Goal: Transaction & Acquisition: Purchase product/service

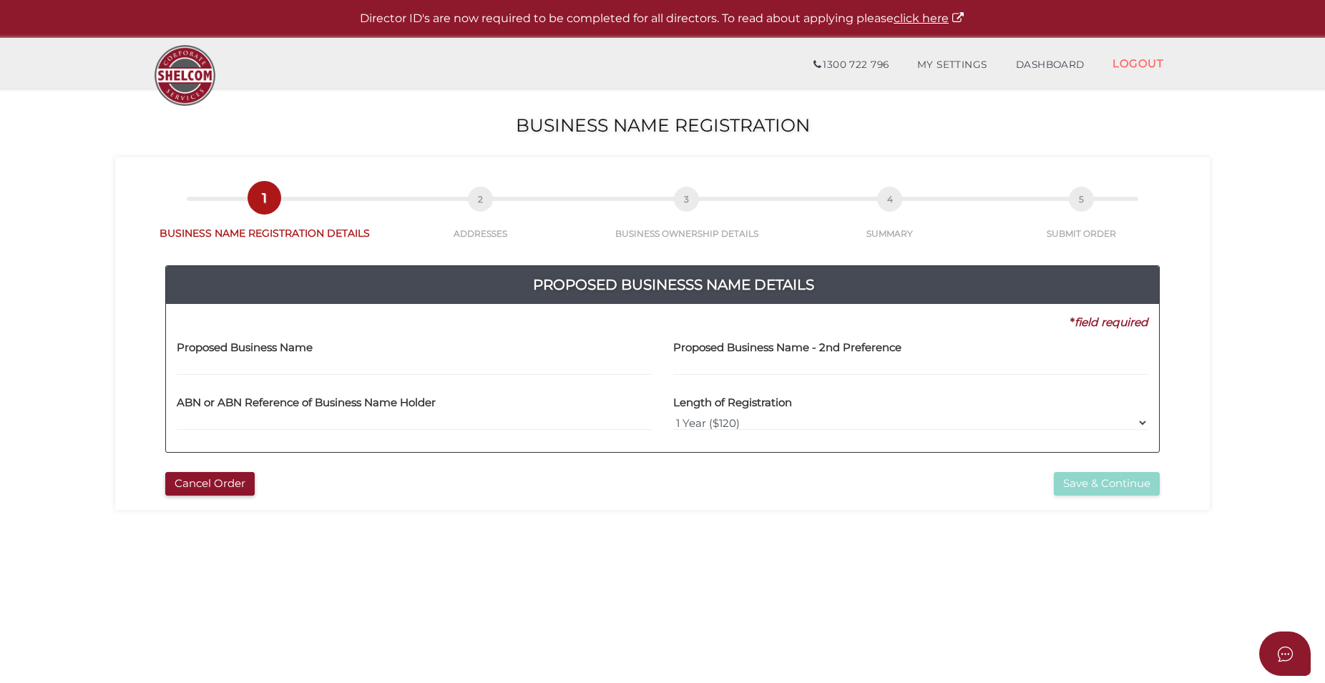
click at [218, 358] on label "Proposed Business Name" at bounding box center [245, 345] width 136 height 29
click at [330, 355] on div "Proposed Business Name" at bounding box center [414, 353] width 475 height 45
click at [255, 345] on h4 "Proposed Business Name" at bounding box center [245, 348] width 136 height 12
click at [220, 348] on h4 "Proposed Business Name" at bounding box center [245, 348] width 136 height 12
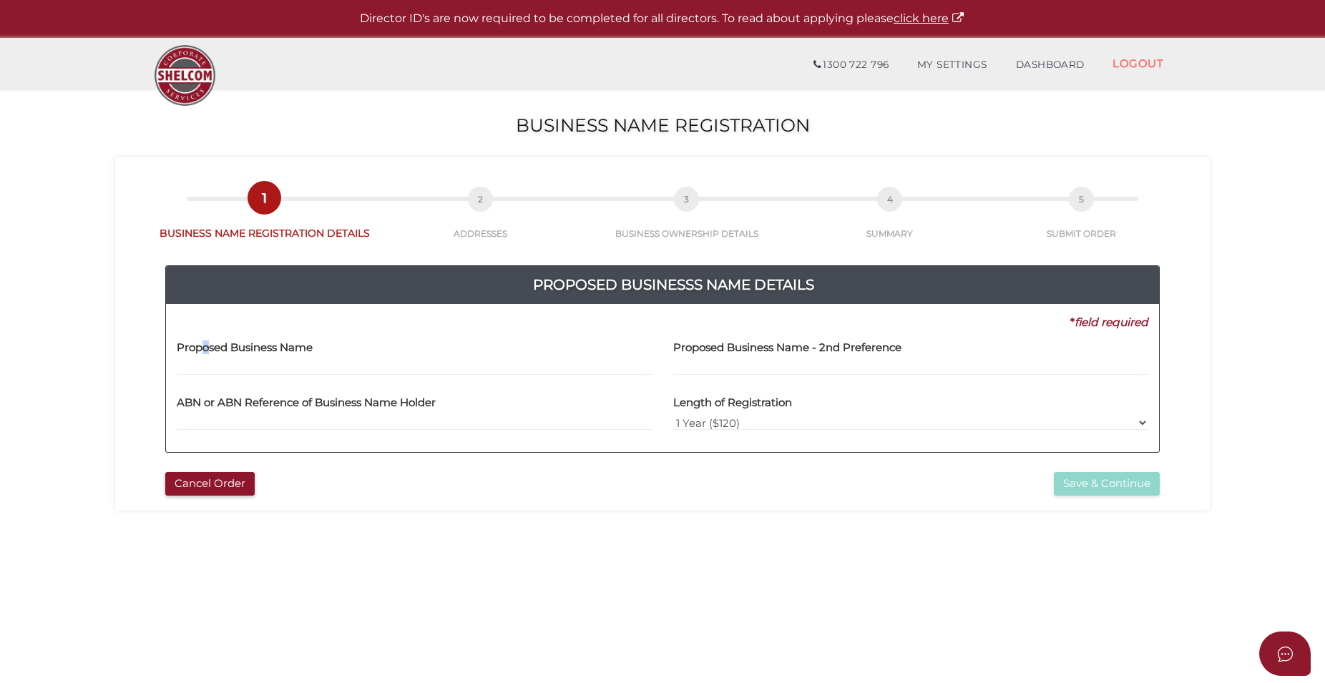
click at [209, 343] on h4 "Proposed Business Name" at bounding box center [245, 348] width 136 height 12
click at [410, 326] on div "* field required" at bounding box center [657, 323] width 982 height 16
click at [186, 336] on label "Proposed Business Name" at bounding box center [245, 345] width 136 height 29
click at [189, 322] on div "* field required" at bounding box center [657, 323] width 982 height 16
click at [194, 351] on h4 "Proposed Business Name" at bounding box center [245, 348] width 136 height 12
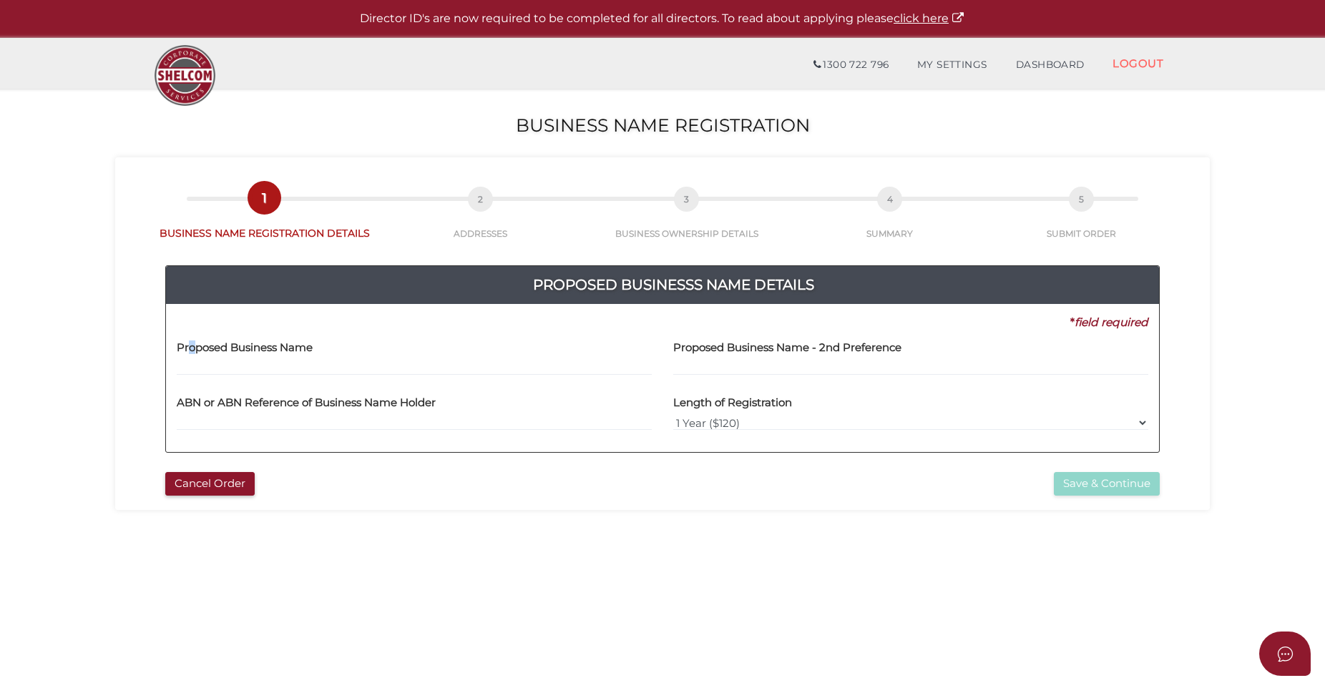
click at [193, 341] on label "Proposed Business Name" at bounding box center [245, 345] width 136 height 29
drag, startPoint x: 531, startPoint y: 332, endPoint x: 525, endPoint y: 341, distance: 10.3
click at [525, 341] on div "Proposed Business Name" at bounding box center [414, 353] width 475 height 45
click at [505, 363] on input "text" at bounding box center [414, 368] width 475 height 16
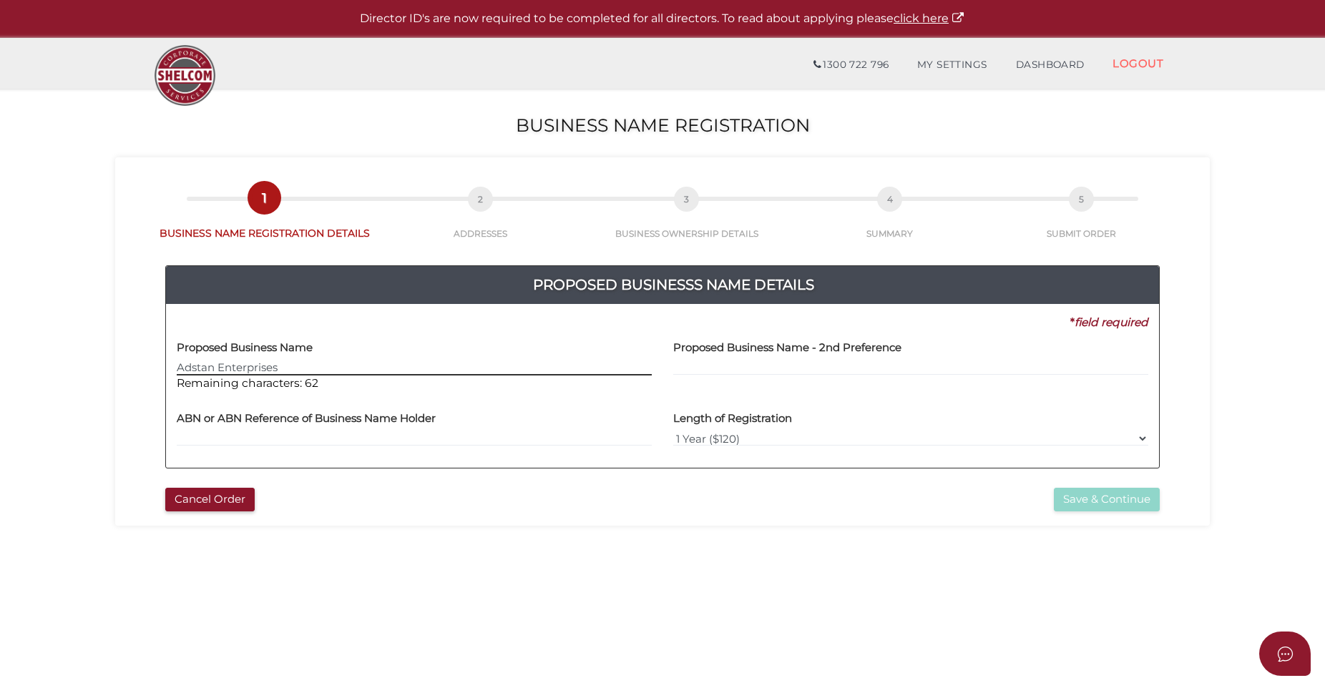
type input "Adstan Enterprises"
click at [275, 435] on input "text" at bounding box center [414, 439] width 475 height 16
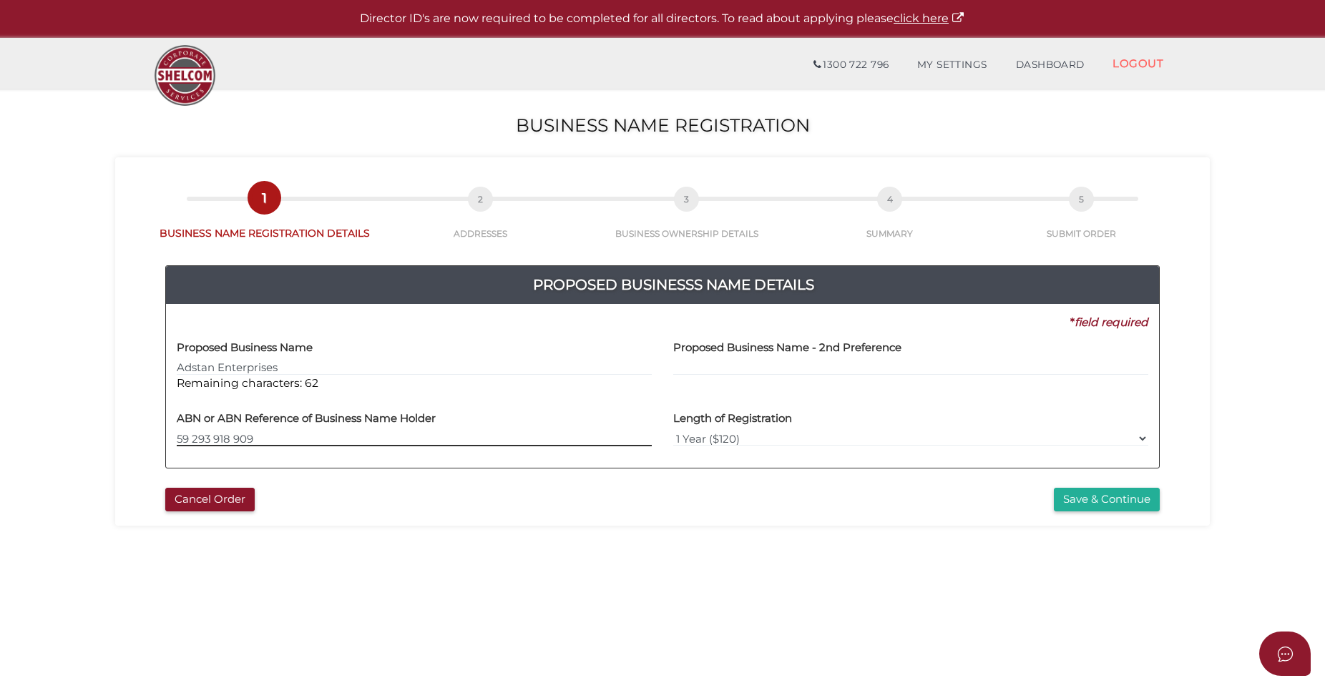
type input "59 293 918 909"
click at [700, 363] on input "text" at bounding box center [910, 368] width 475 height 16
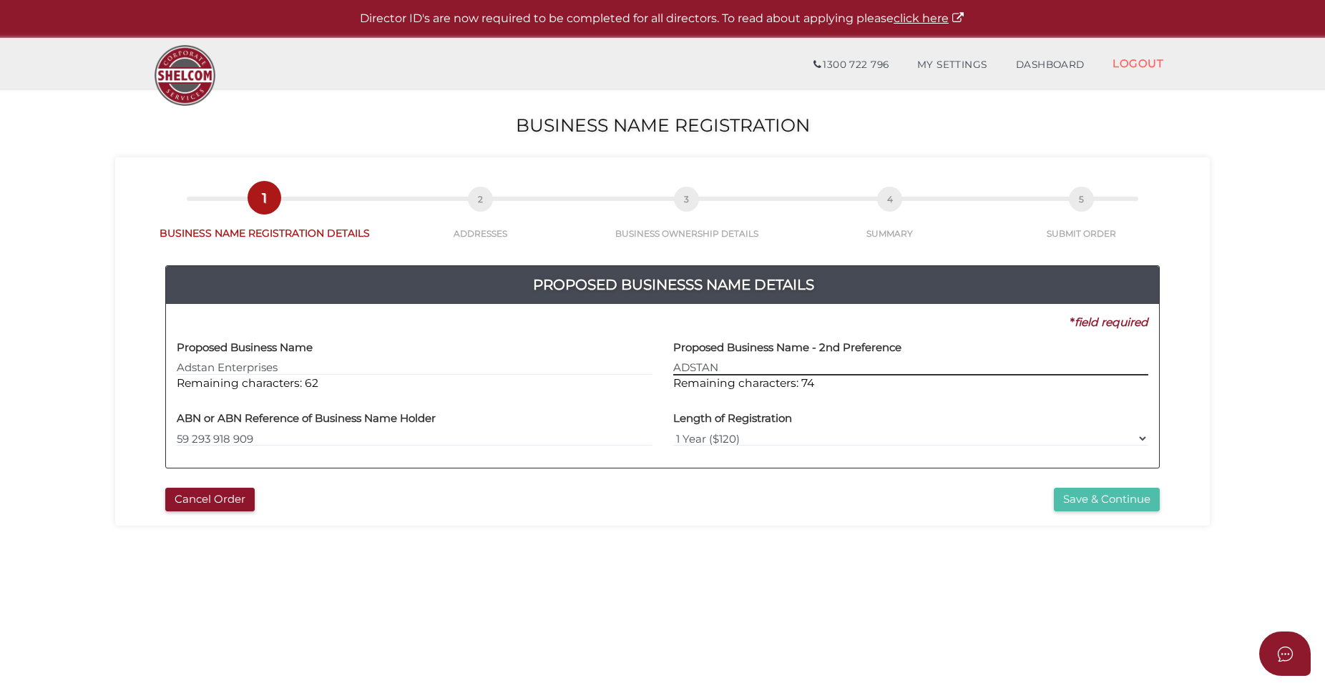
type input "ADSTAN"
click at [1100, 498] on button "Save & Continue" at bounding box center [1107, 500] width 106 height 24
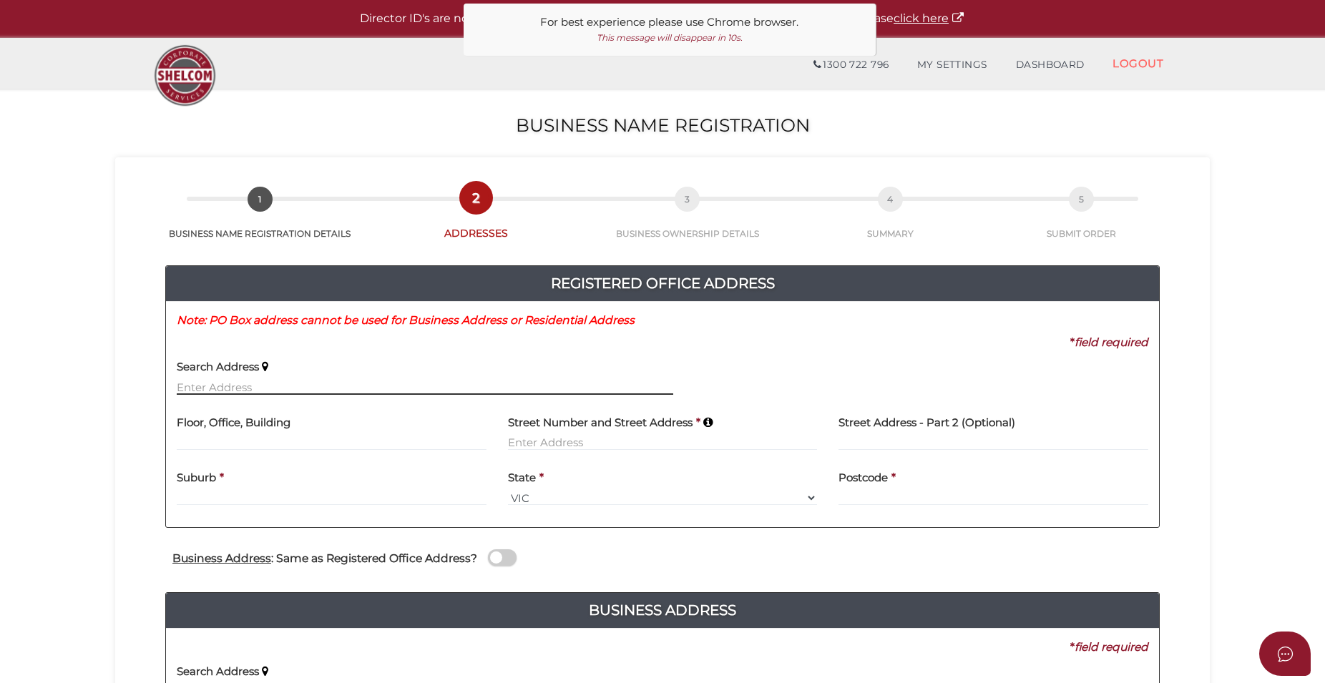
click at [243, 380] on input "text" at bounding box center [425, 387] width 497 height 16
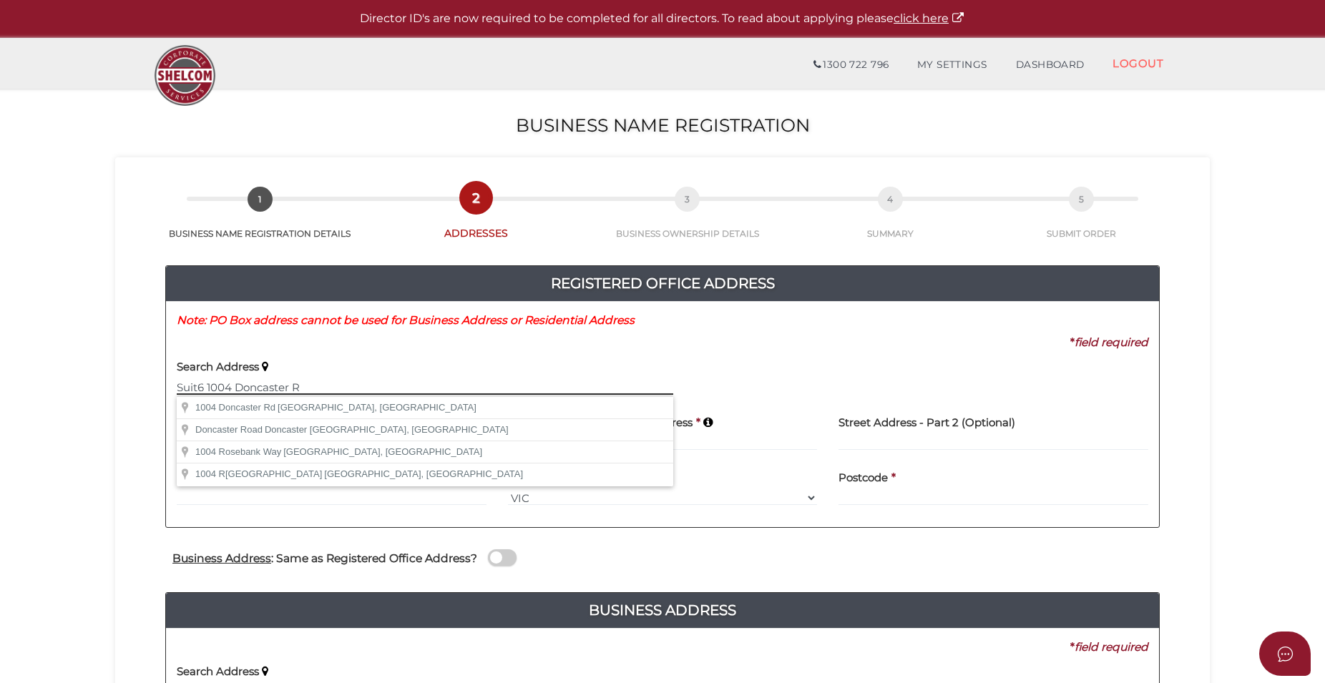
click at [198, 386] on input "Suit6 1004 Doncaster R" at bounding box center [425, 387] width 497 height 16
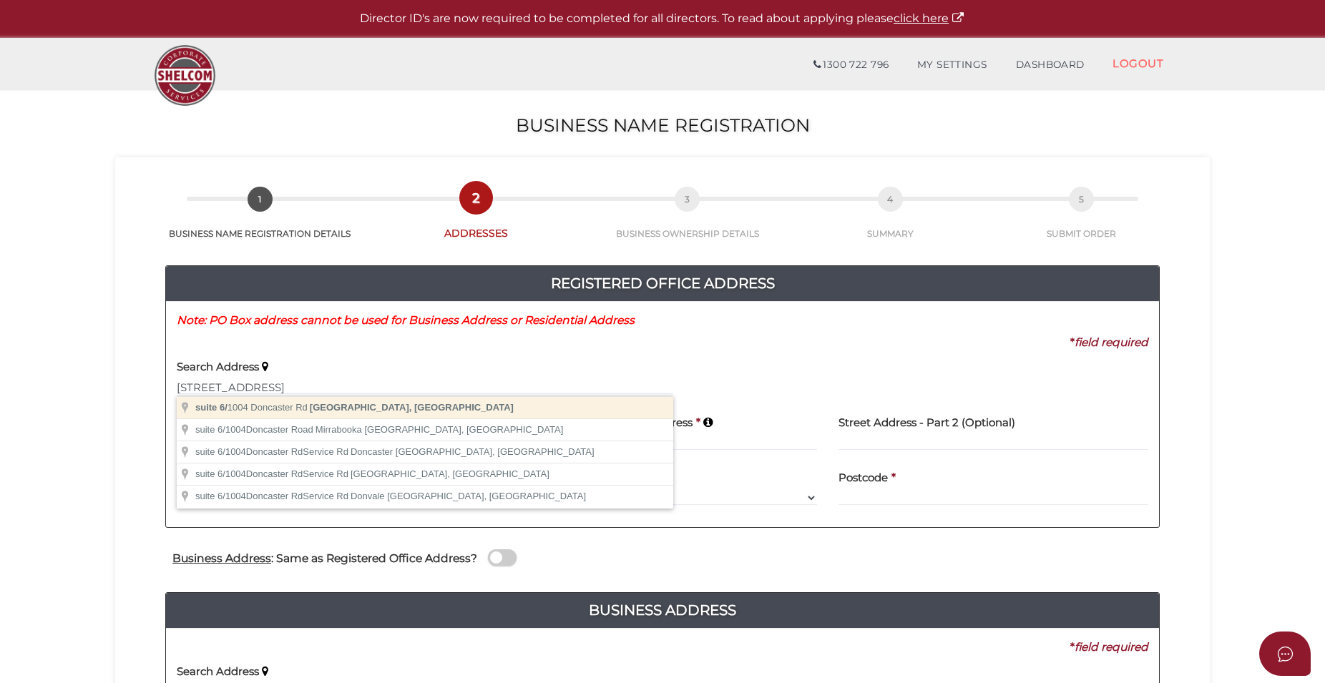
type input "suite 6/1004 Doncaster Rd, Doncaster East VIC, Australia"
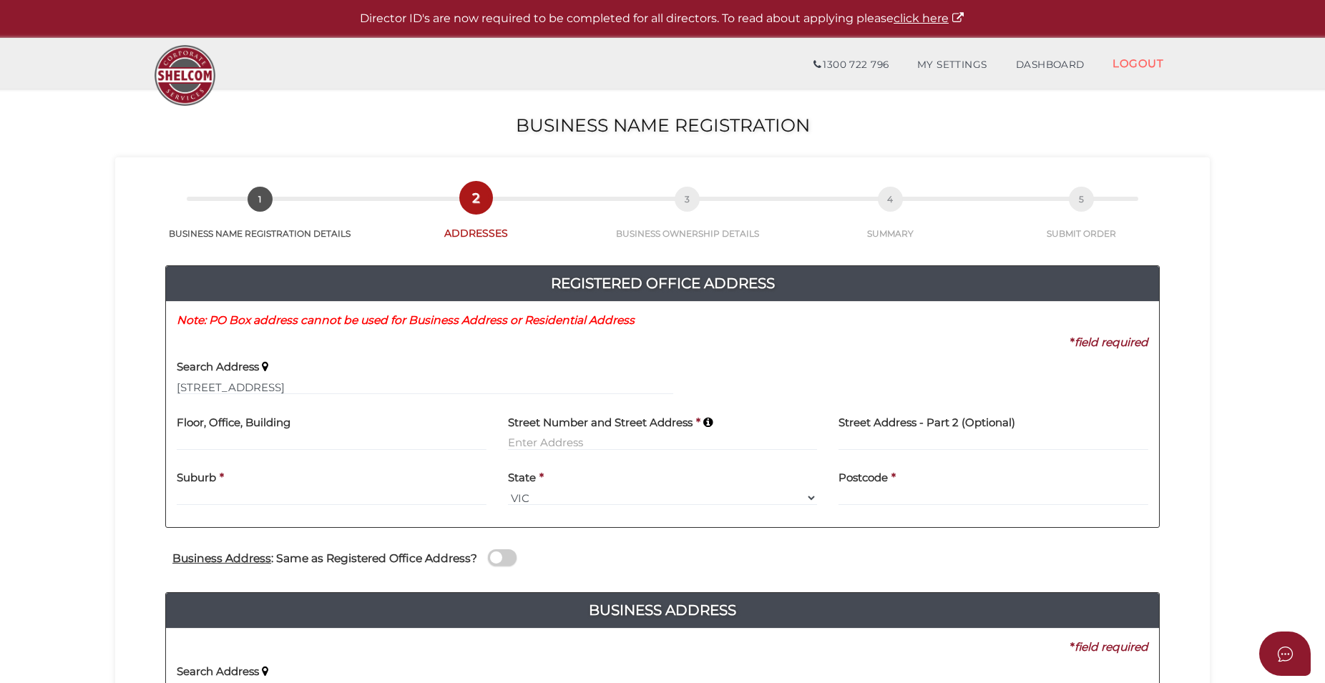
type input "suite 6"
type input "1004 Doncaster Road"
type input "Doncaster East"
select select "VIC"
type input "3109"
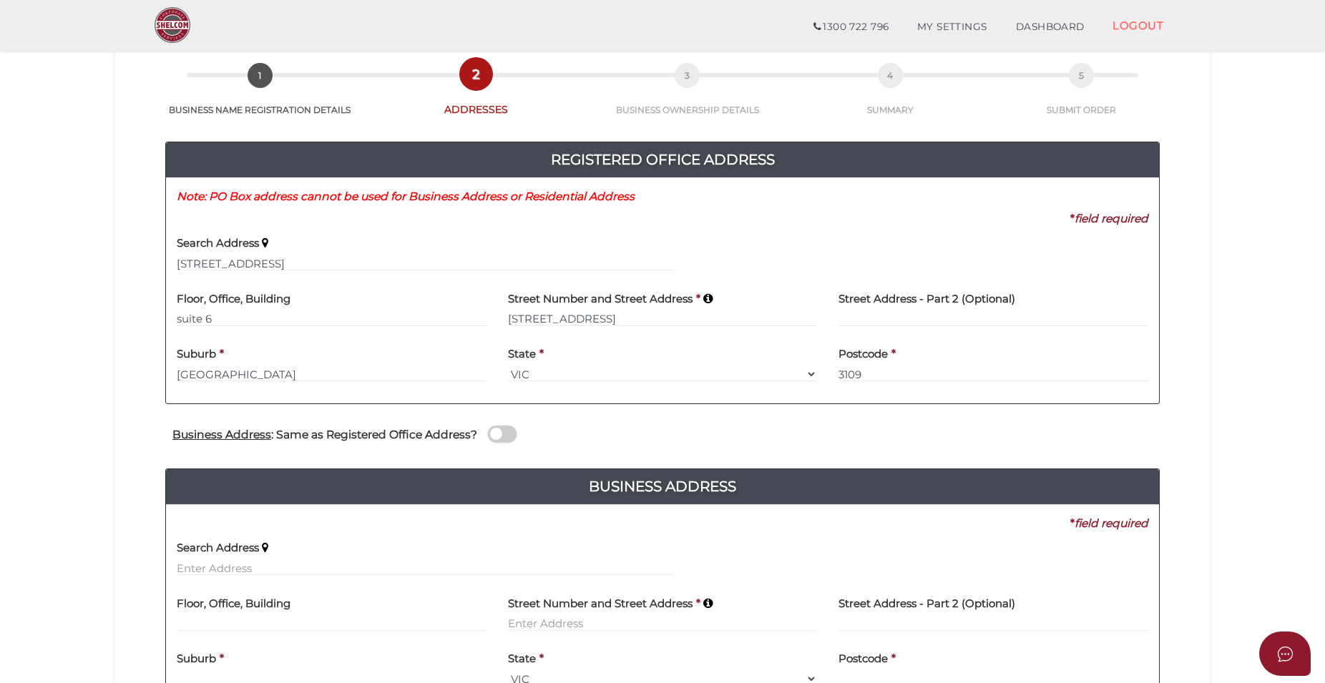
scroll to position [146, 0]
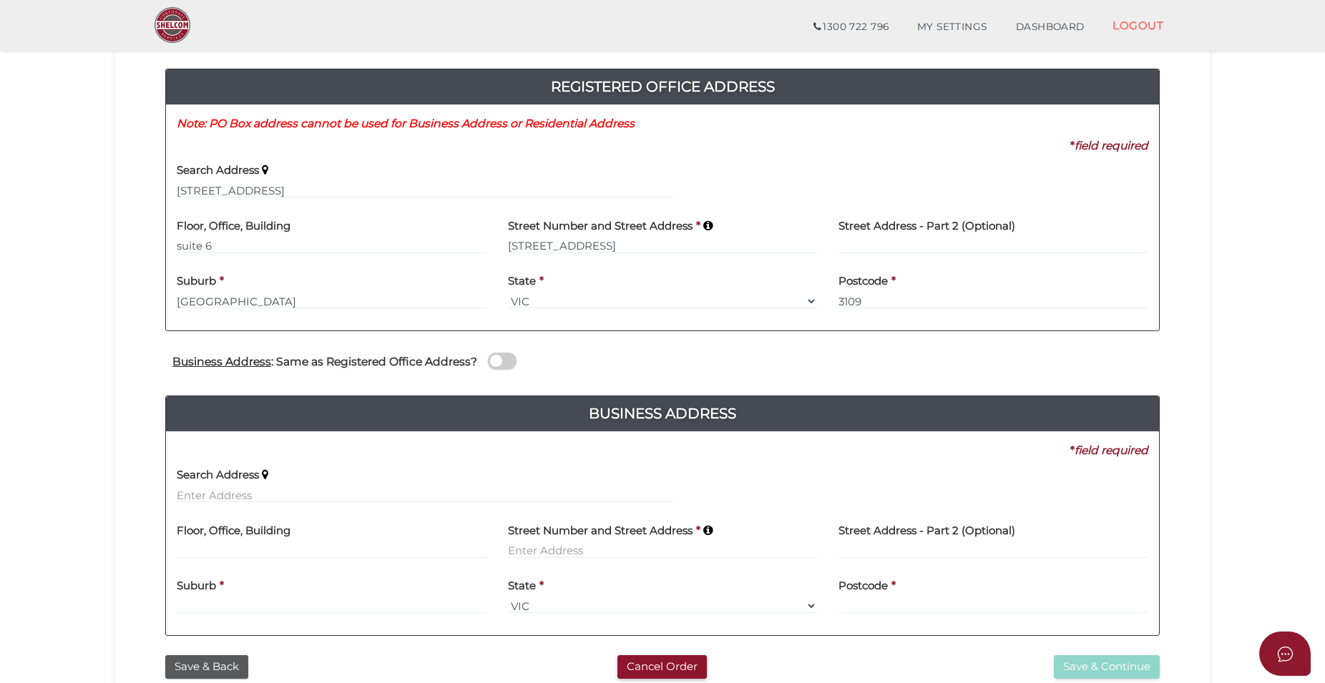
click at [512, 363] on span at bounding box center [502, 361] width 29 height 16
click at [0, 0] on input "checkbox" at bounding box center [0, 0] width 0 height 0
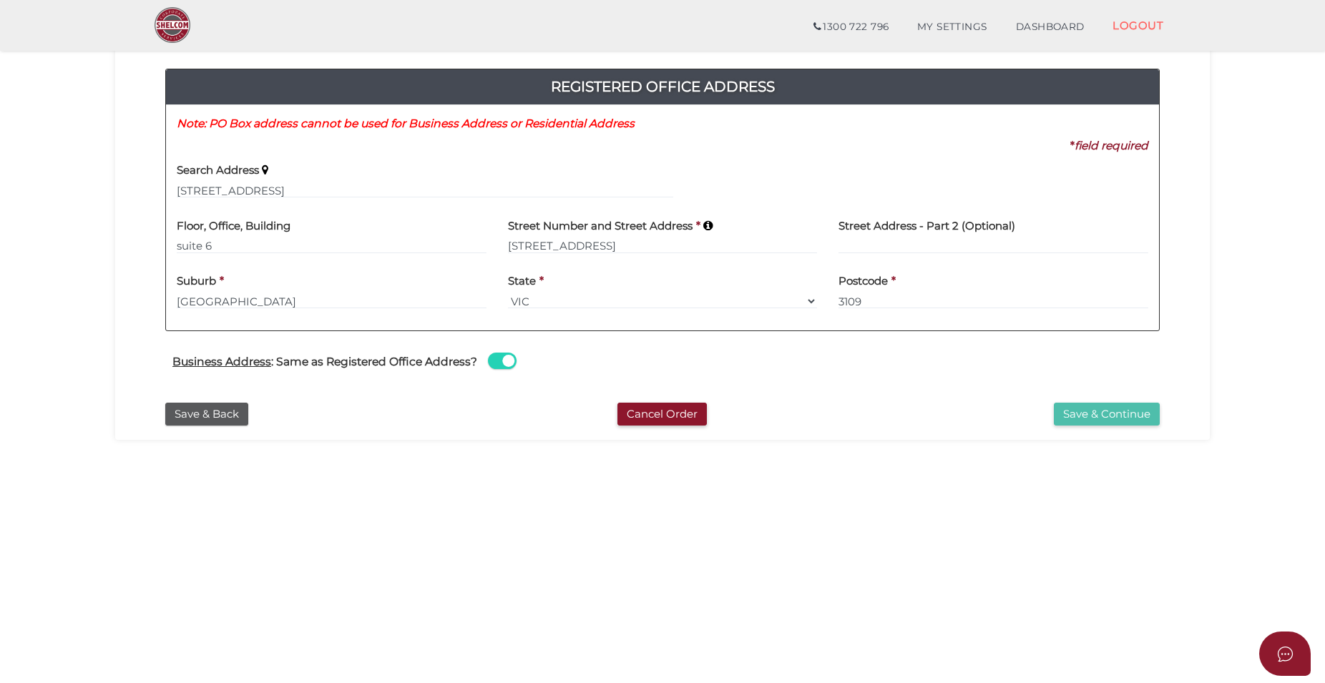
click at [1099, 416] on button "Save & Continue" at bounding box center [1107, 415] width 106 height 24
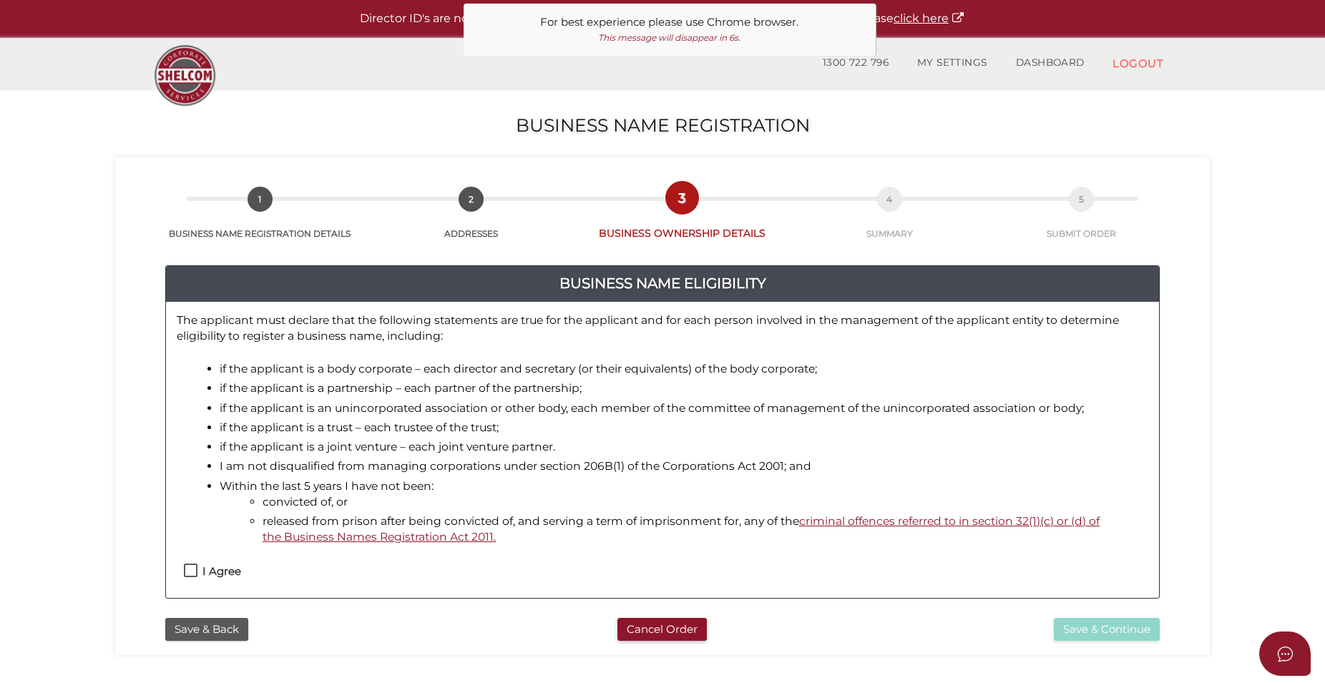
click at [187, 574] on label "I Agree" at bounding box center [212, 575] width 57 height 18
checkbox input "true"
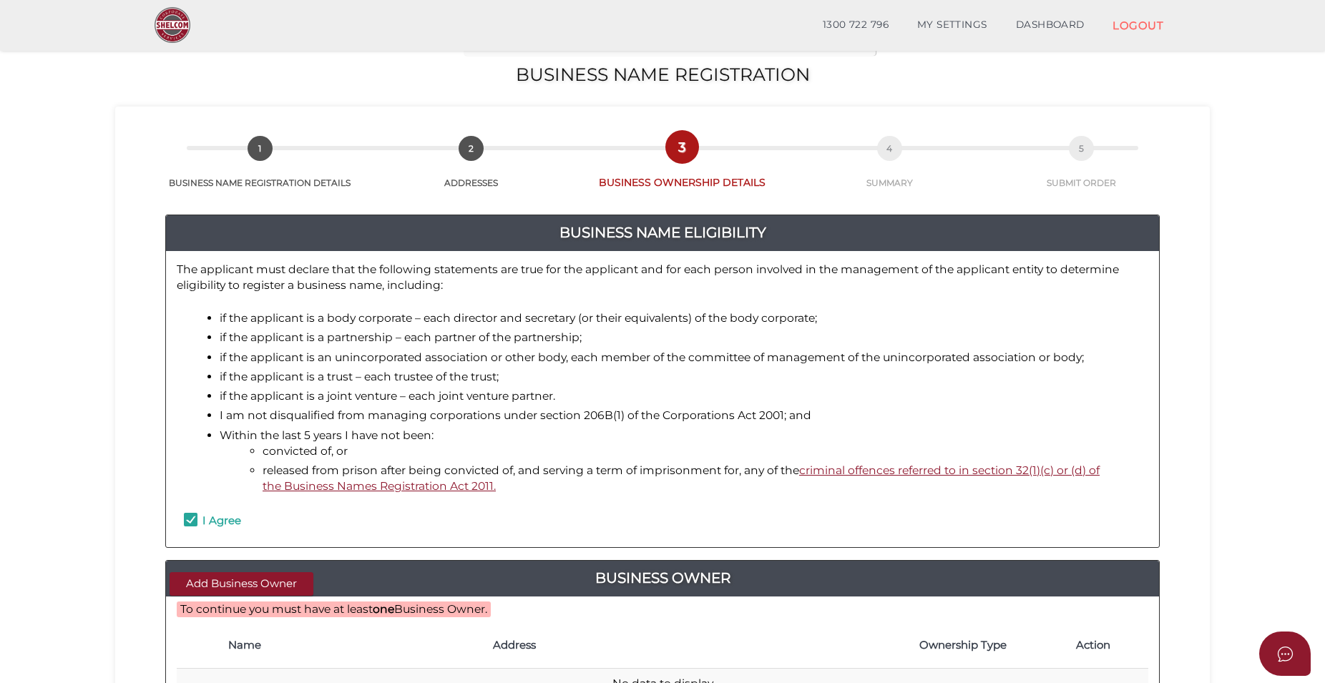
scroll to position [146, 0]
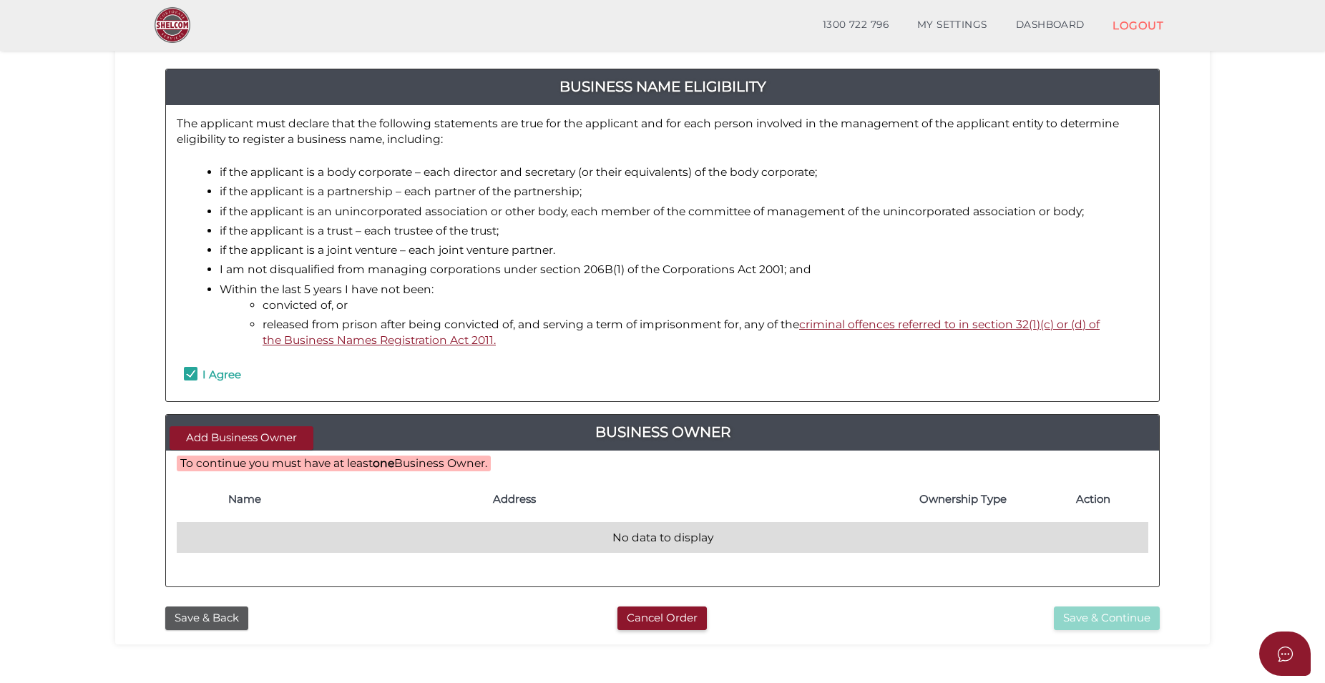
click at [220, 530] on td "No data to display" at bounding box center [663, 538] width 972 height 31
click at [233, 532] on td "No data to display" at bounding box center [663, 538] width 972 height 31
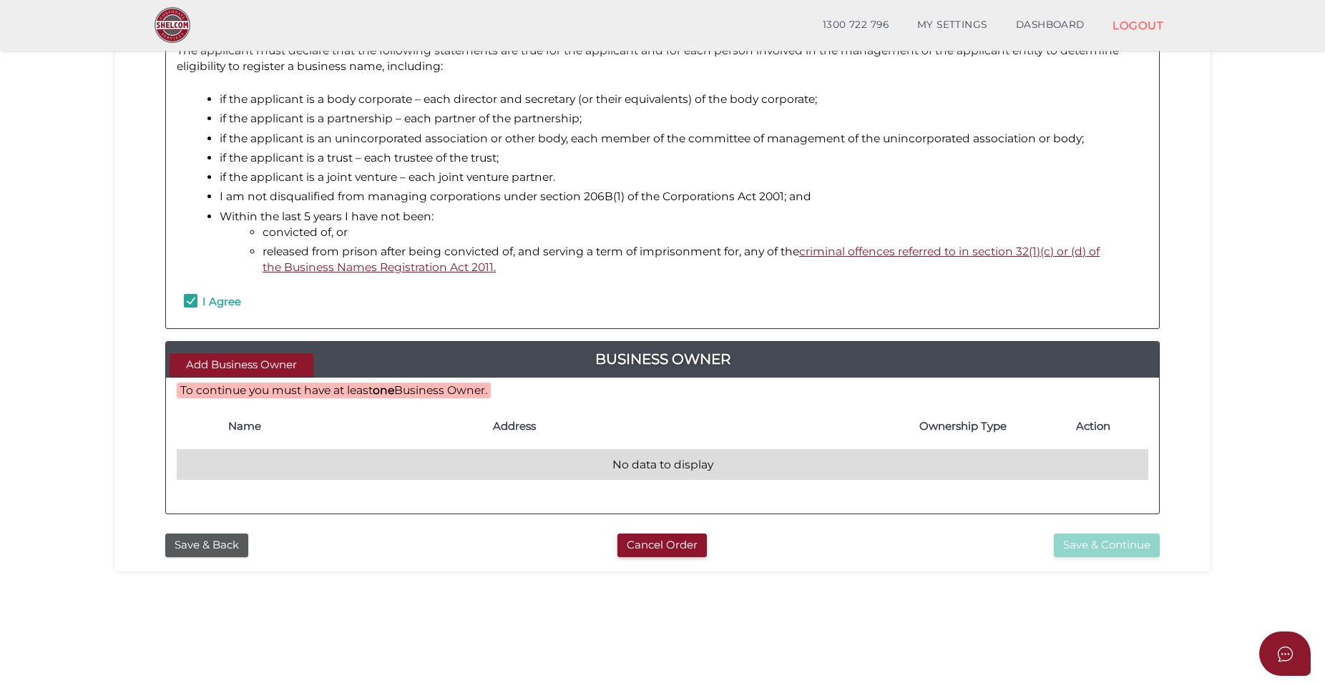
scroll to position [292, 0]
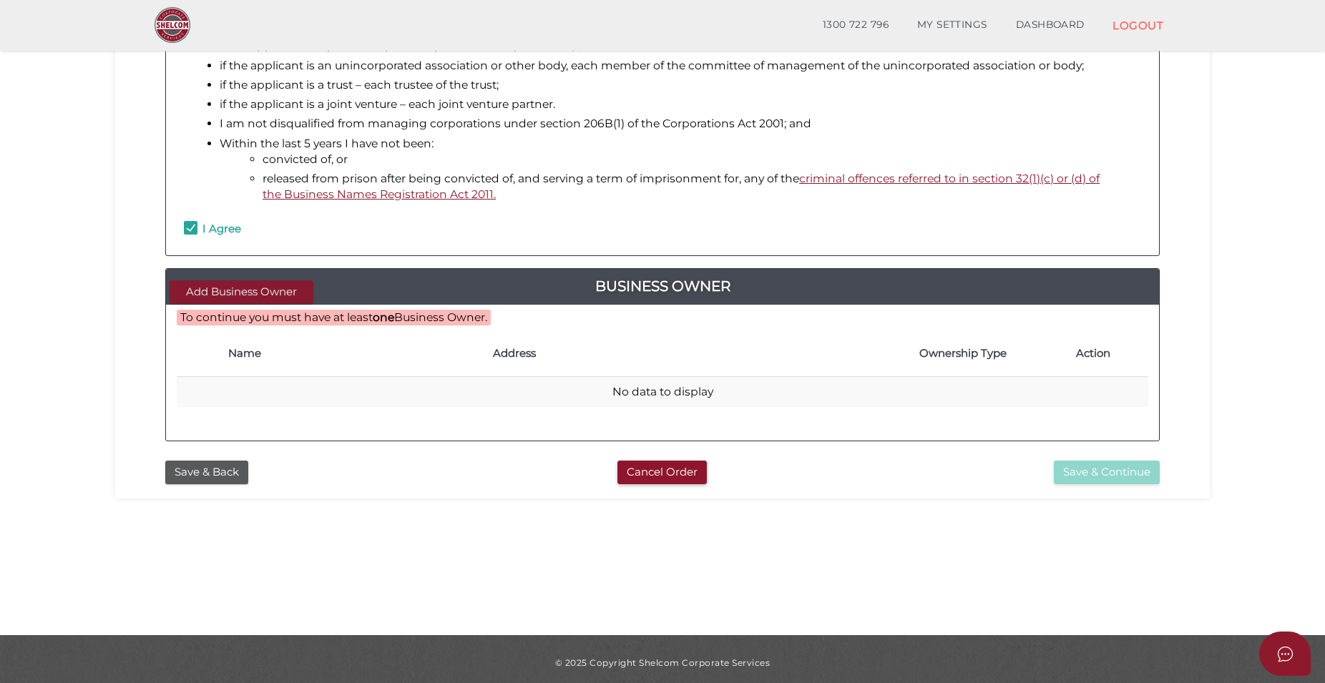
click at [242, 286] on button "Add Business Owner" at bounding box center [242, 292] width 144 height 24
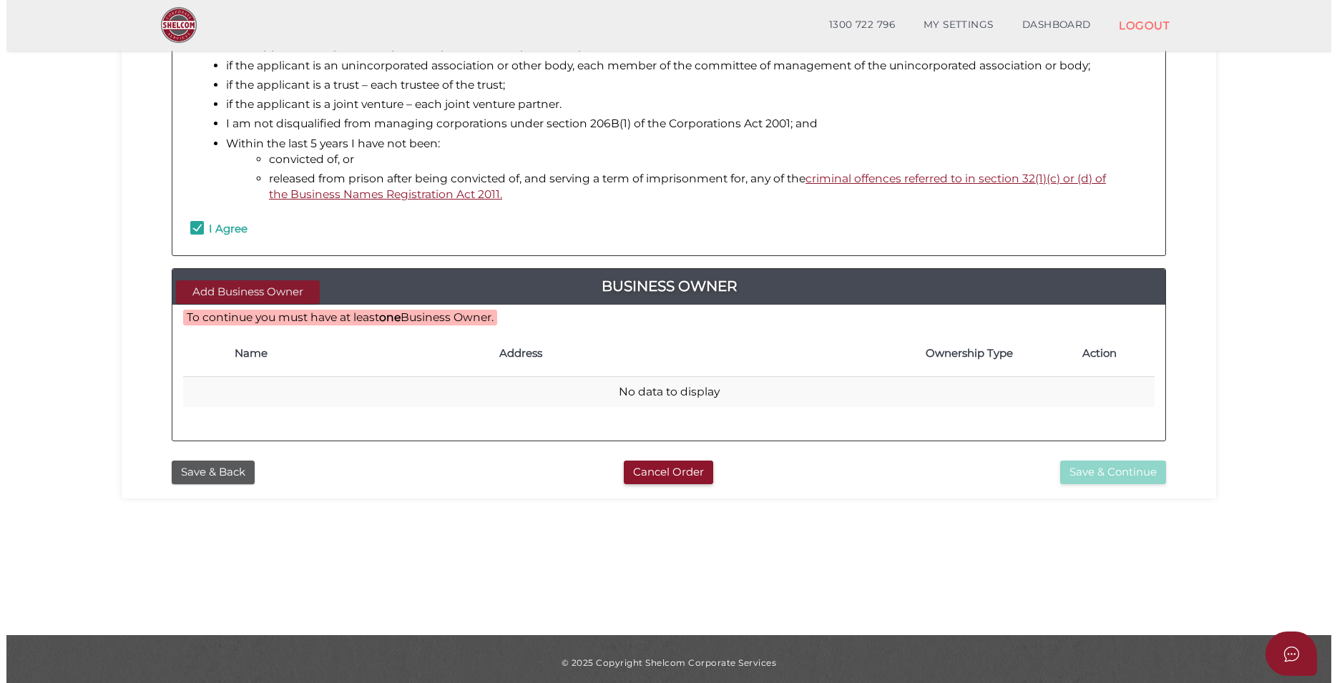
scroll to position [0, 0]
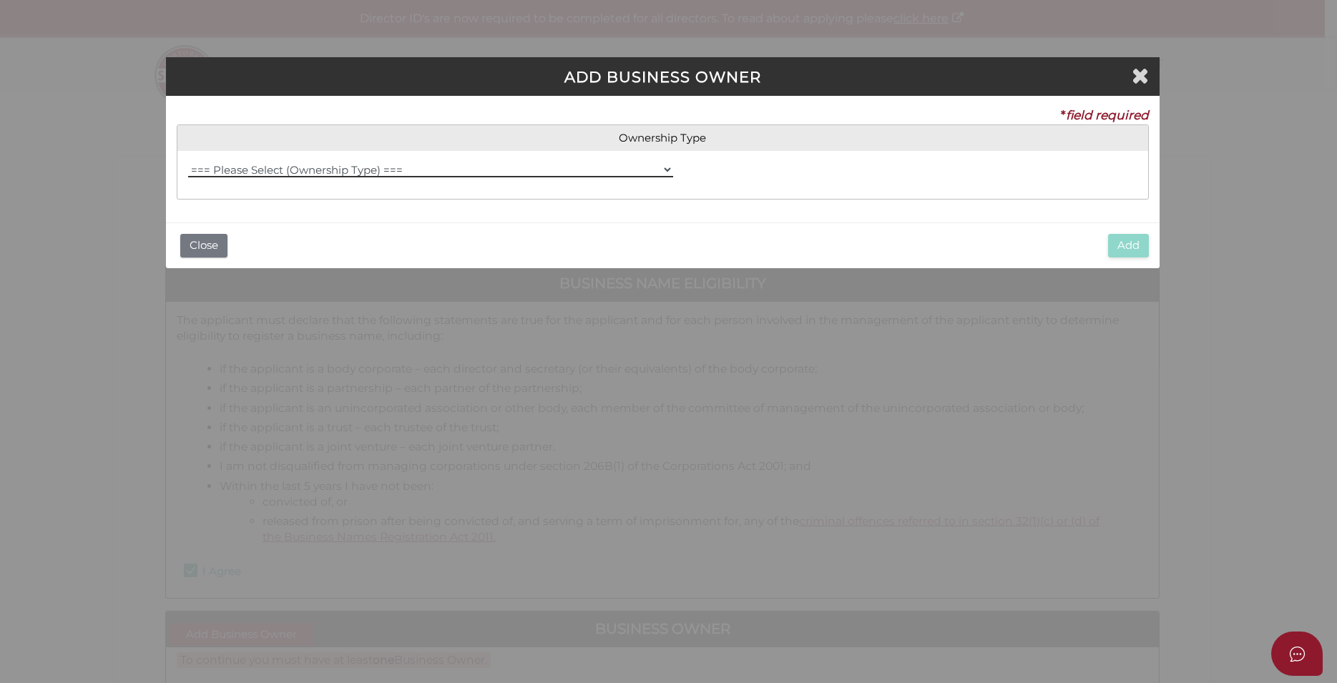
click at [188, 162] on select "=== Please Select (Ownership Type) === Individual Company Trust - Individual Tr…" at bounding box center [431, 170] width 486 height 16
select select "Trust - Company"
click option "Trust - Company" at bounding box center [0, 0] width 0 height 0
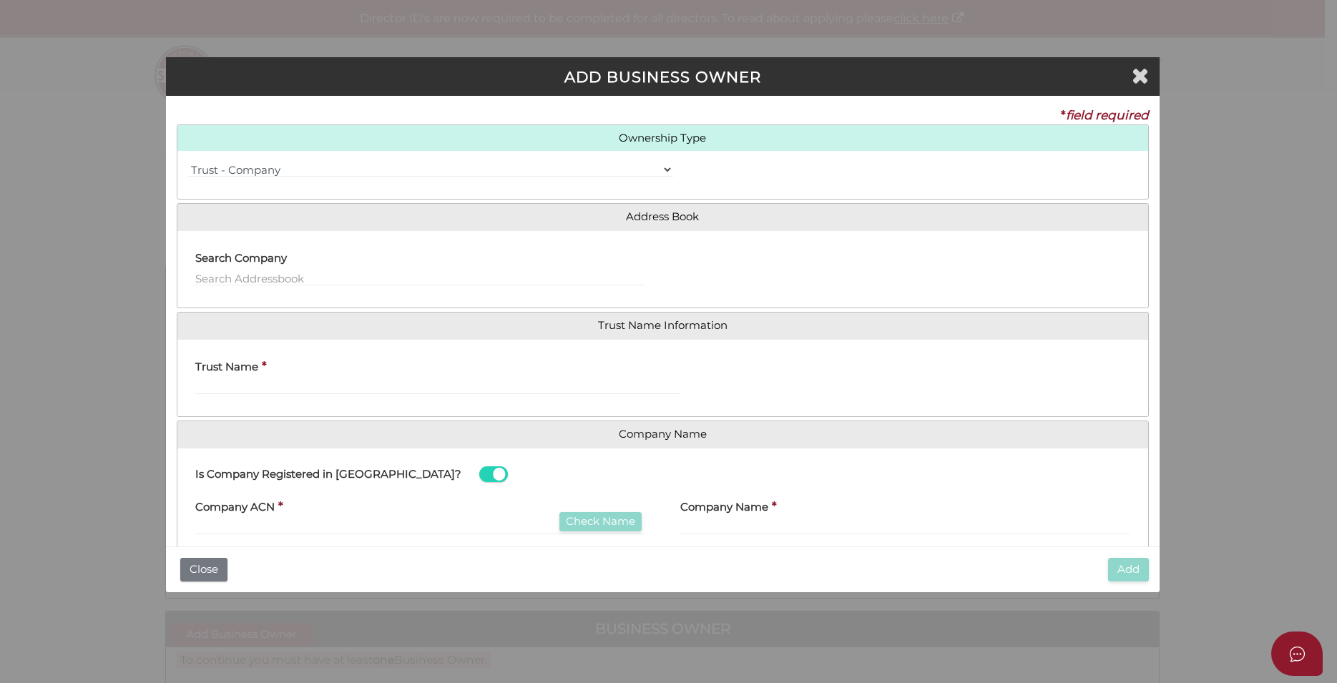
click at [232, 185] on div "=== Please Select (Ownership Type) === Individual Company Trust - Individual Tr…" at bounding box center [662, 175] width 971 height 26
click at [235, 189] on div "=== Please Select (Ownership Type) === Individual Company Trust - Individual Tr…" at bounding box center [662, 175] width 971 height 48
click at [188, 162] on select "=== Please Select (Ownership Type) === Individual Company Trust - Individual Tr…" at bounding box center [431, 170] width 486 height 16
click at [470, 167] on select "=== Please Select (Ownership Type) === Individual Company Trust - Individual Tr…" at bounding box center [431, 170] width 486 height 16
click at [359, 192] on div "=== Please Select (Ownership Type) === Individual Company Trust - Individual Tr…" at bounding box center [662, 175] width 971 height 48
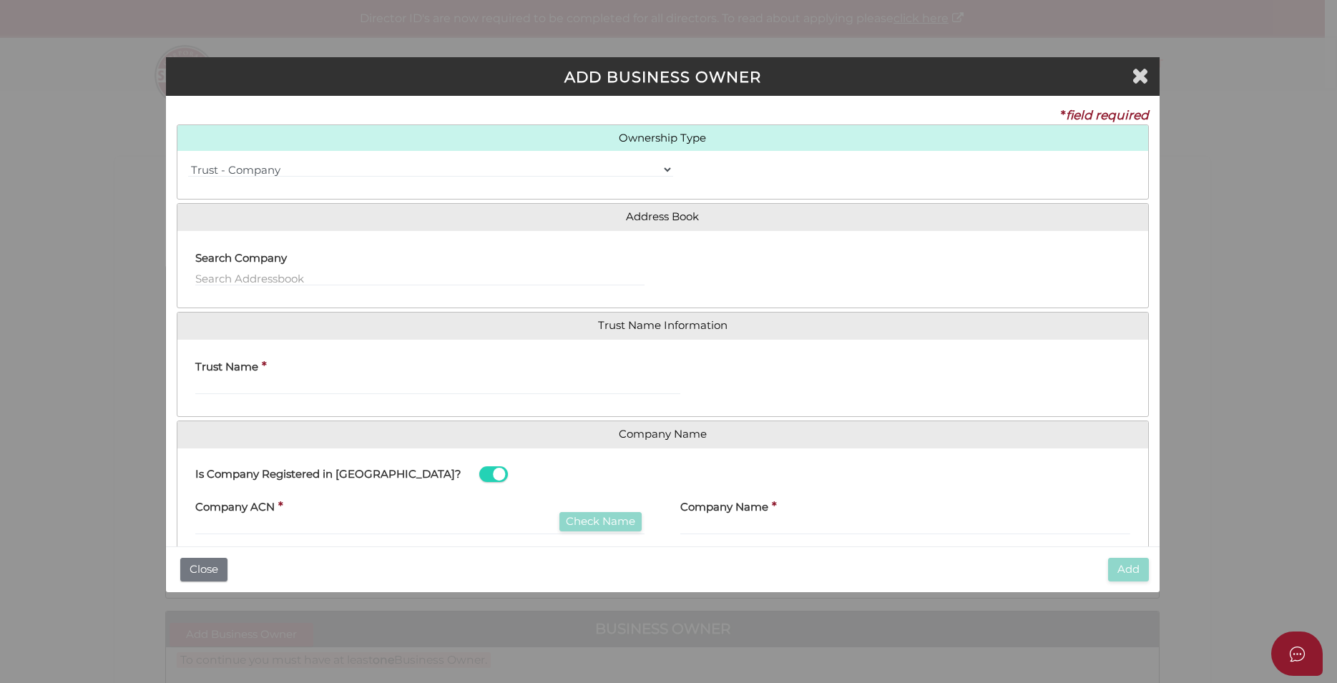
click at [316, 269] on div "Search Company" at bounding box center [420, 264] width 450 height 45
click at [221, 376] on label "Trust Name" at bounding box center [226, 365] width 63 height 29
click at [221, 379] on input "Trust Name" at bounding box center [438, 387] width 486 height 16
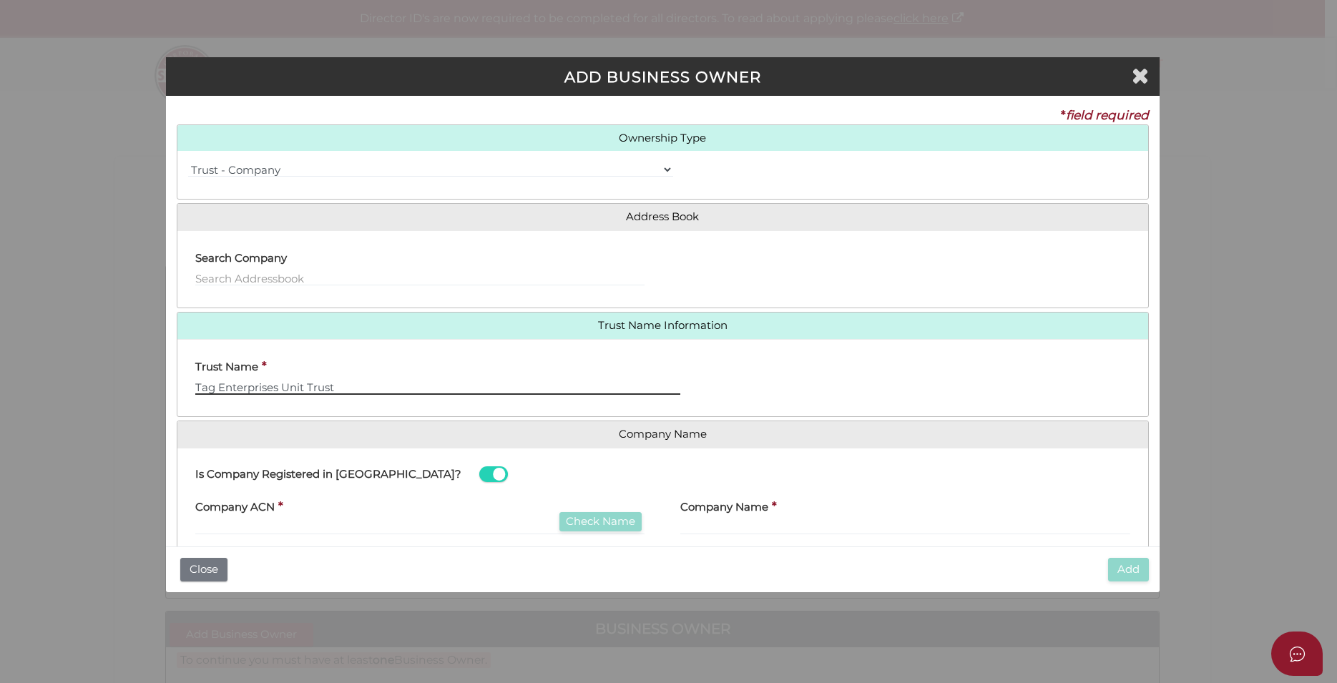
type input "Tag Enterprises Unit Trust"
click at [188, 162] on select "=== Please Select (Ownership Type) === Individual Company Trust - Individual Tr…" at bounding box center [431, 170] width 486 height 16
click at [660, 168] on select "=== Please Select (Ownership Type) === Individual Company Trust - Individual Tr…" at bounding box center [431, 170] width 486 height 16
click at [333, 273] on input "text" at bounding box center [420, 278] width 450 height 16
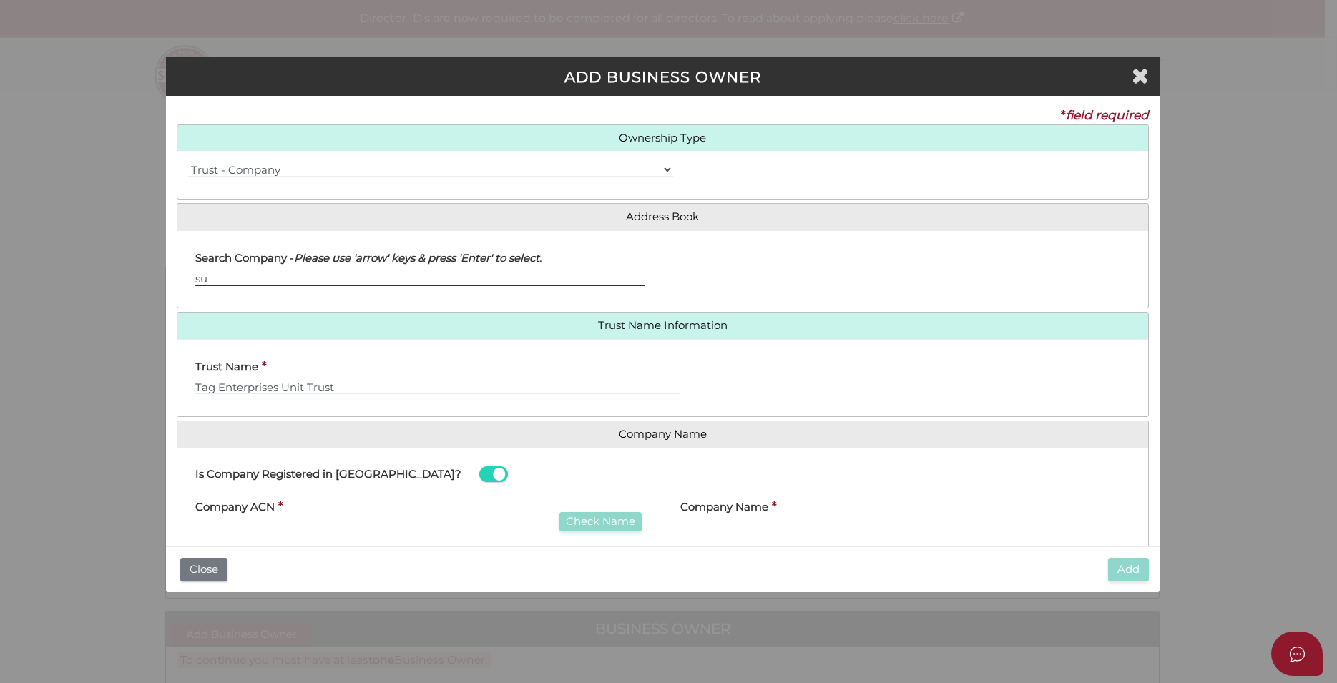
type input "s"
click at [289, 186] on div "=== Please Select (Ownership Type) === Individual Company Trust - Individual Tr…" at bounding box center [662, 175] width 971 height 26
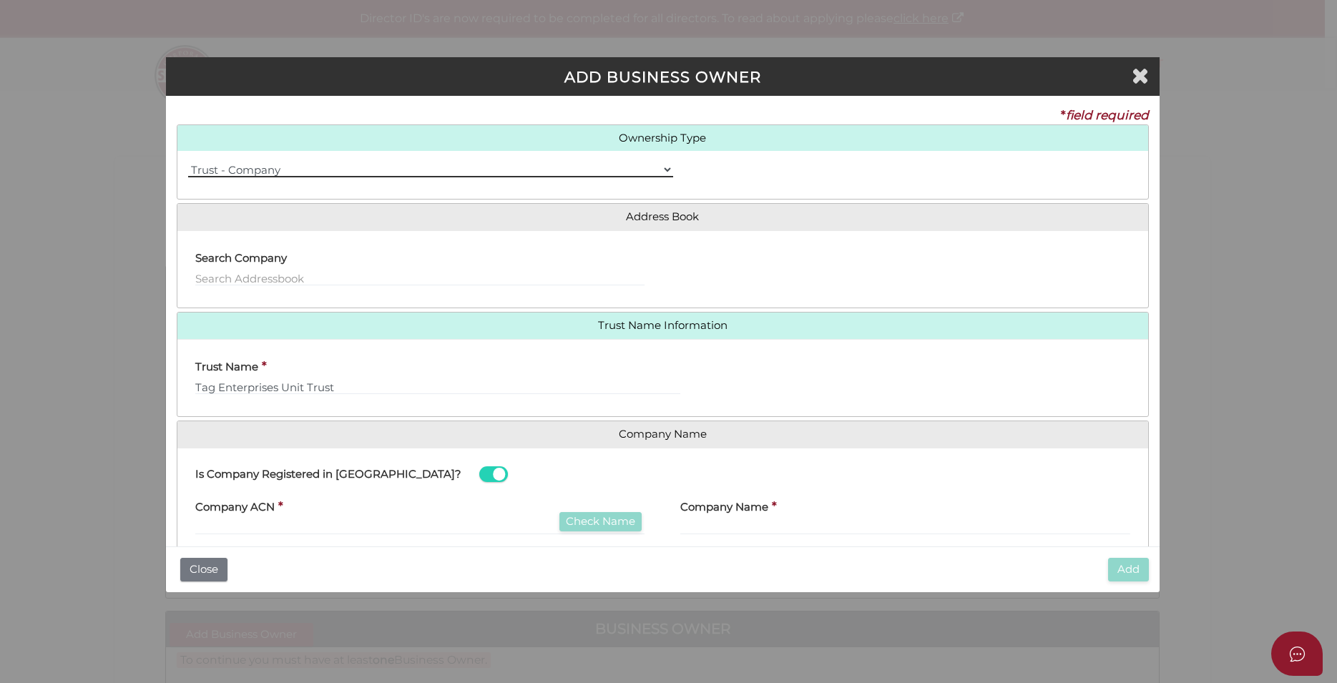
click at [188, 162] on select "=== Please Select (Ownership Type) === Individual Company Trust - Individual Tr…" at bounding box center [431, 170] width 486 height 16
click at [659, 167] on select "=== Please Select (Ownership Type) === Individual Company Trust - Individual Tr…" at bounding box center [431, 170] width 486 height 16
click at [188, 162] on select "=== Please Select (Ownership Type) === Individual Company Trust - Individual Tr…" at bounding box center [431, 170] width 486 height 16
click at [659, 167] on select "=== Please Select (Ownership Type) === Individual Company Trust - Individual Tr…" at bounding box center [431, 170] width 486 height 16
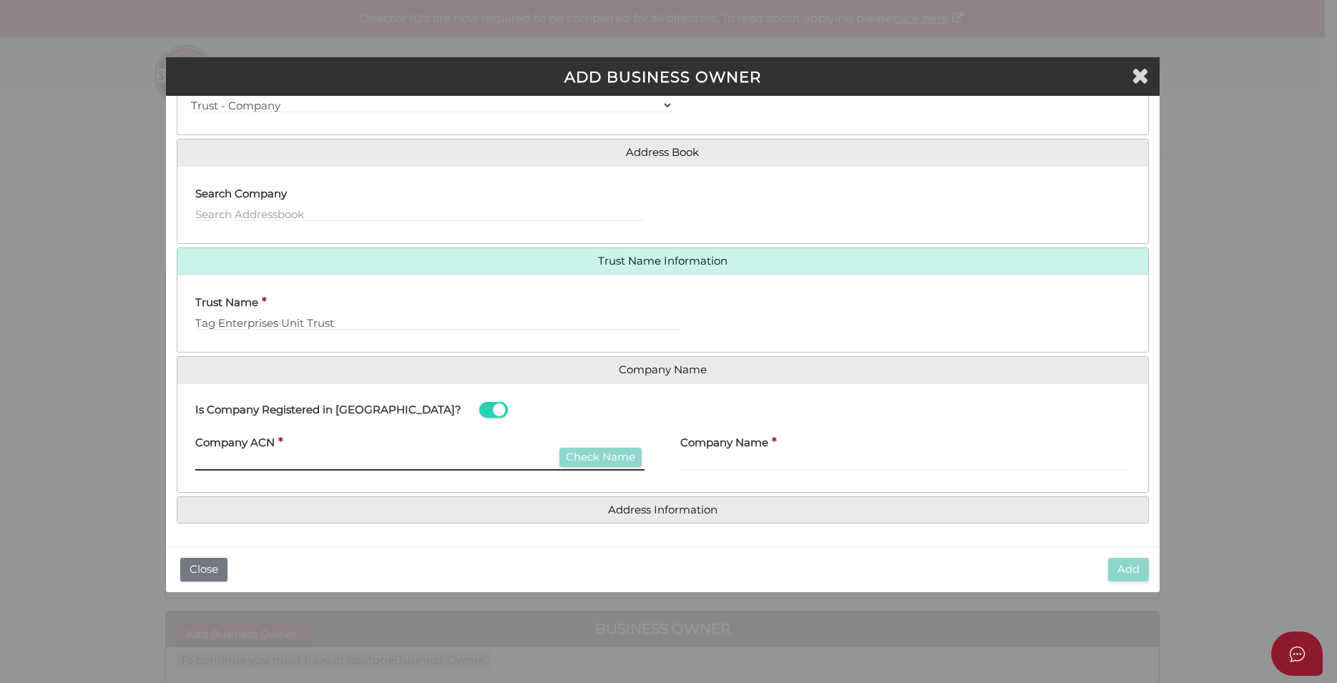
click at [263, 462] on input "text" at bounding box center [420, 463] width 450 height 16
click at [277, 459] on input "text" at bounding box center [420, 463] width 450 height 16
click at [289, 441] on div "Company ACN * Check Name Please enter 9 digit ACN." at bounding box center [420, 448] width 450 height 45
click at [285, 457] on div "Company ACN * Check Name Please enter 9 digit ACN." at bounding box center [420, 448] width 450 height 45
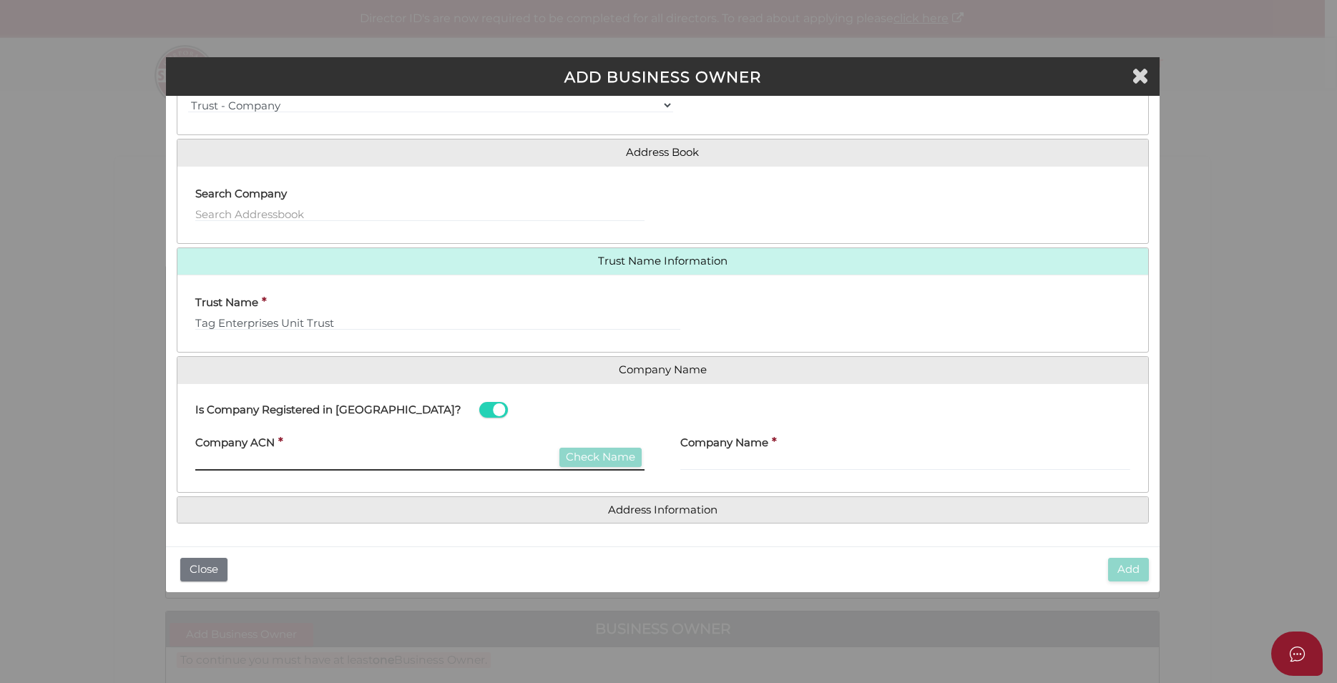
click at [284, 463] on input "text" at bounding box center [420, 463] width 450 height 16
click at [740, 463] on input "text" at bounding box center [905, 463] width 450 height 16
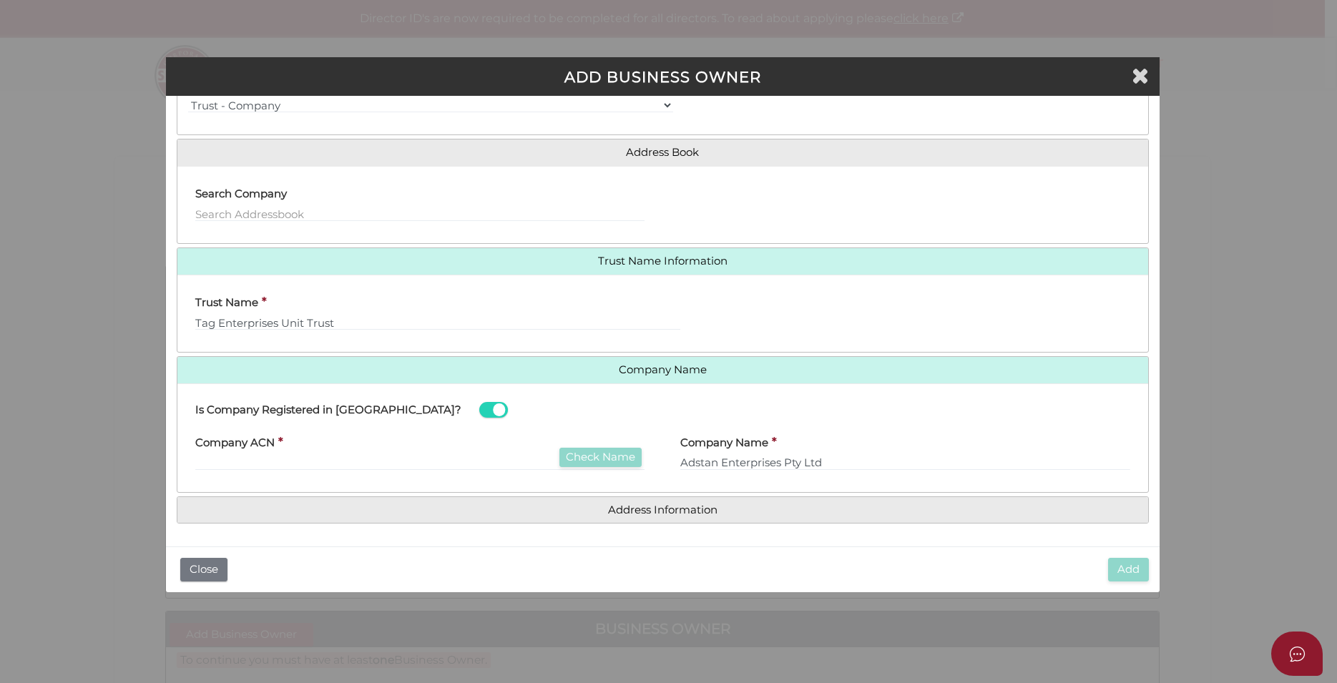
click at [419, 449] on div "Company ACN * Check Name Please enter 9 digit ACN." at bounding box center [420, 448] width 450 height 45
click at [825, 461] on input "Adstan Enterprises Pty Ltd" at bounding box center [905, 463] width 450 height 16
type input "A"
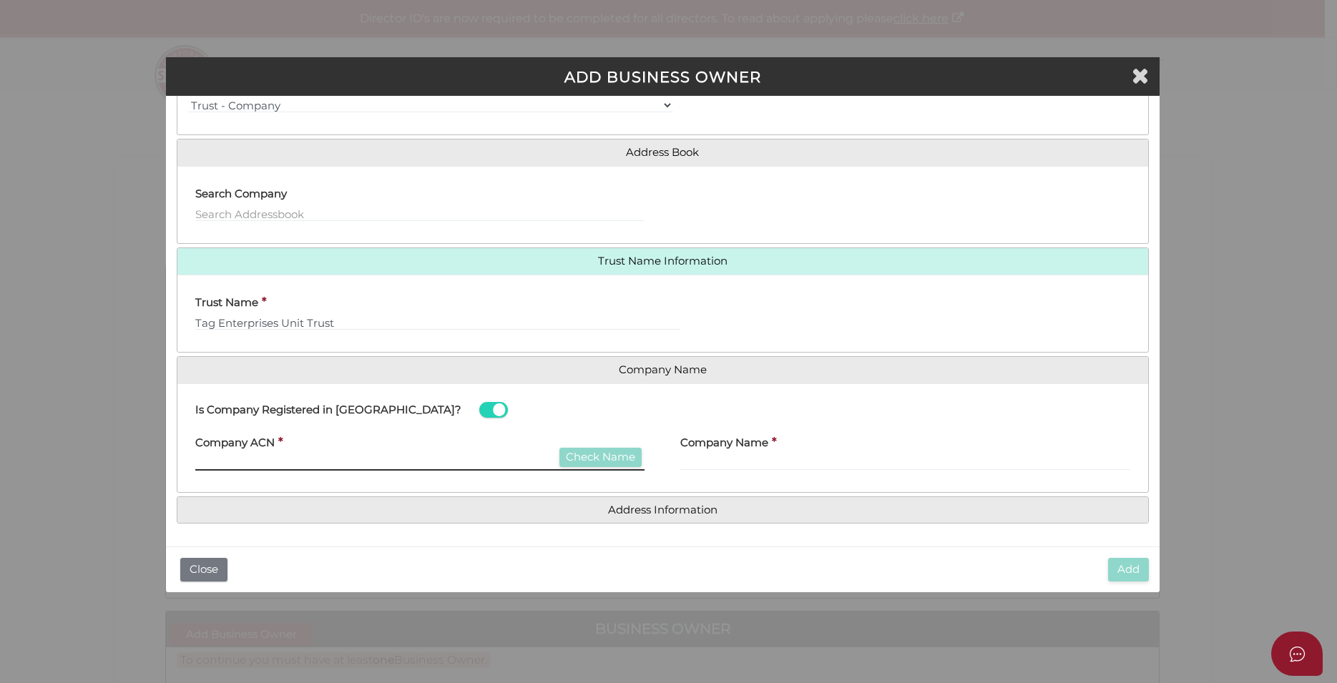
click at [207, 456] on input "text" at bounding box center [420, 463] width 450 height 16
type input "635905369"
click at [576, 460] on button "Check Name" at bounding box center [600, 457] width 82 height 19
type input "ADSTAN ENTERPRISES PTY LTD"
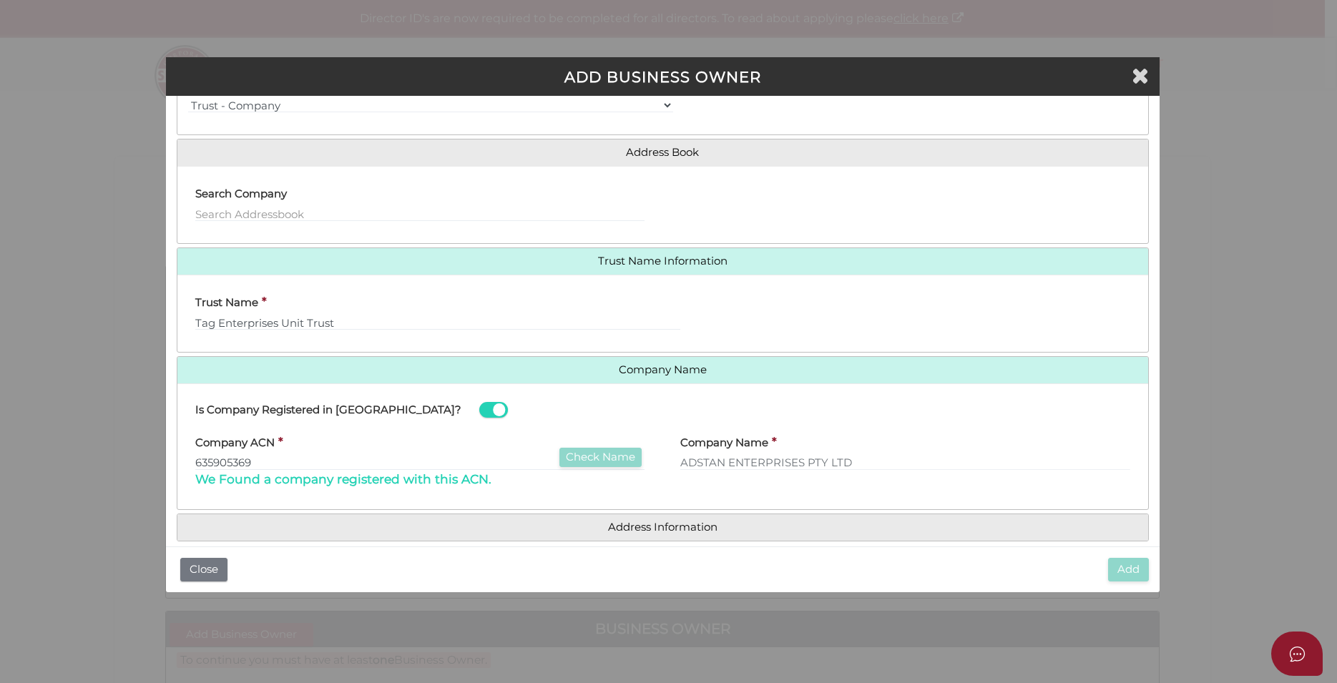
click at [327, 205] on div "Search Company" at bounding box center [420, 199] width 450 height 45
click at [314, 220] on input "text" at bounding box center [420, 214] width 450 height 16
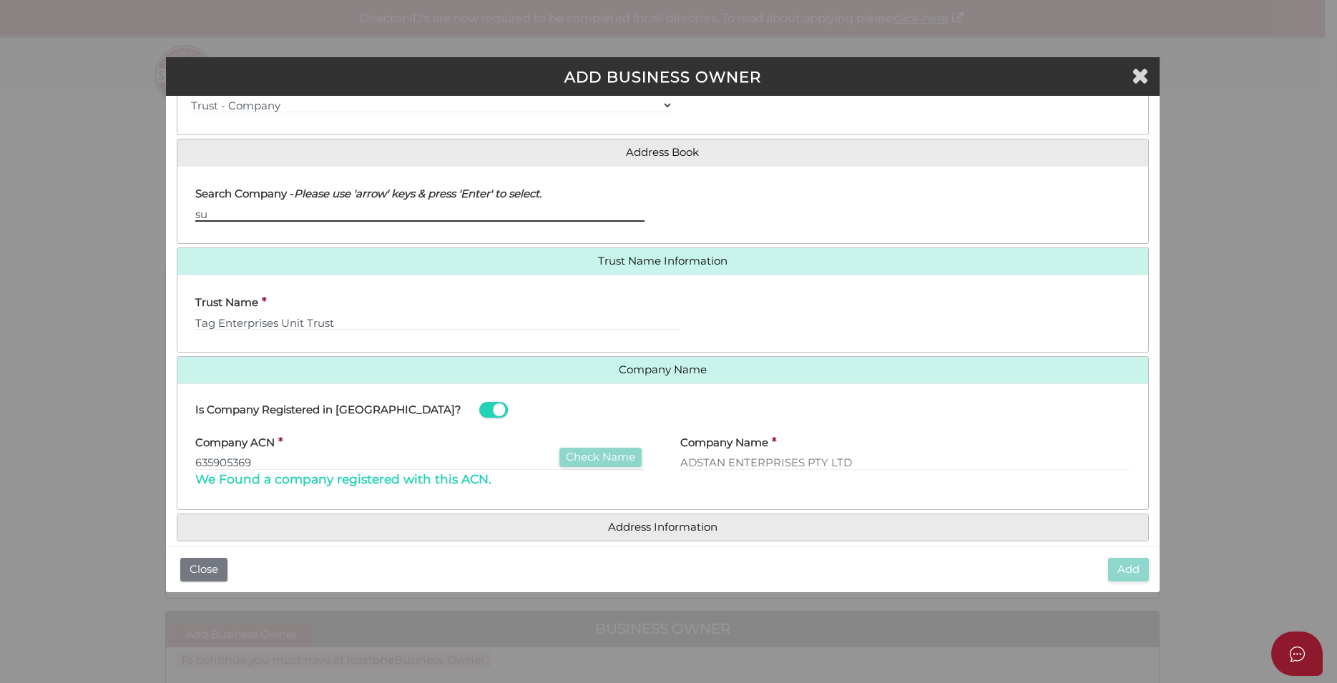
type input "s"
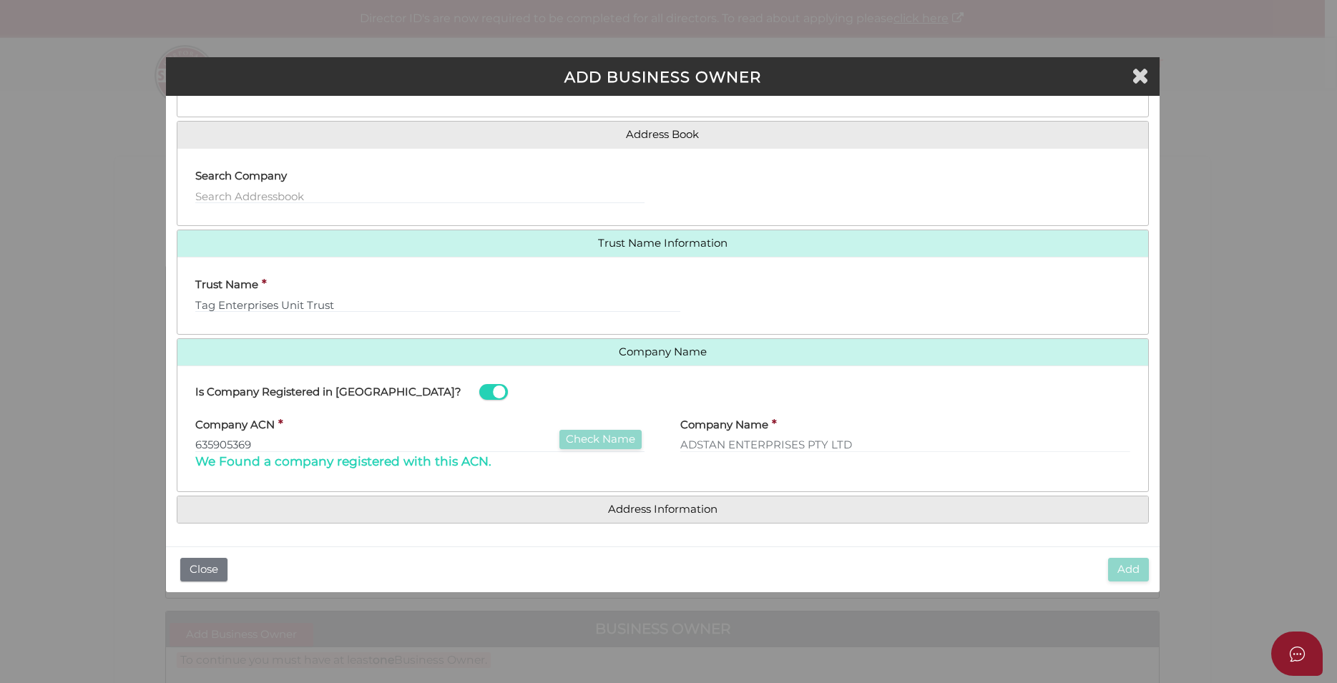
click at [622, 177] on div "Search Company" at bounding box center [420, 182] width 450 height 45
click at [486, 193] on input "text" at bounding box center [420, 196] width 450 height 16
type input "a"
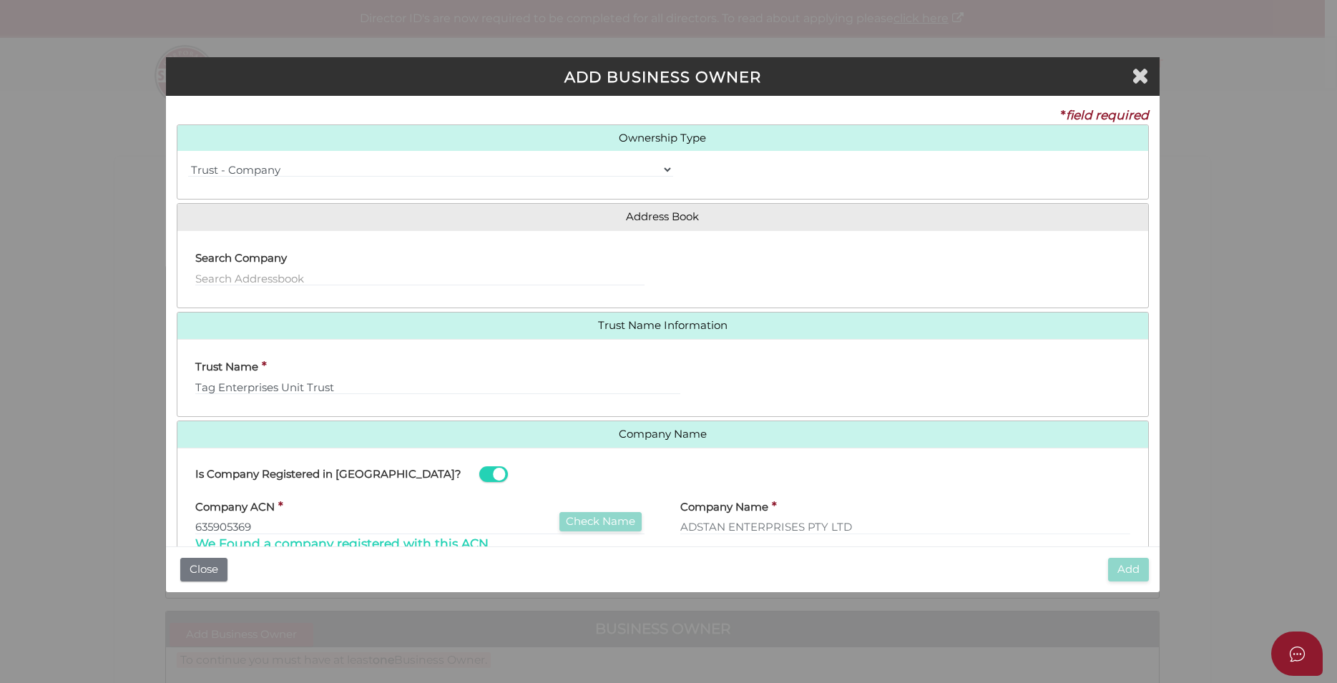
click at [420, 266] on div "Search Company" at bounding box center [420, 264] width 450 height 45
click at [401, 279] on input "text" at bounding box center [420, 278] width 450 height 16
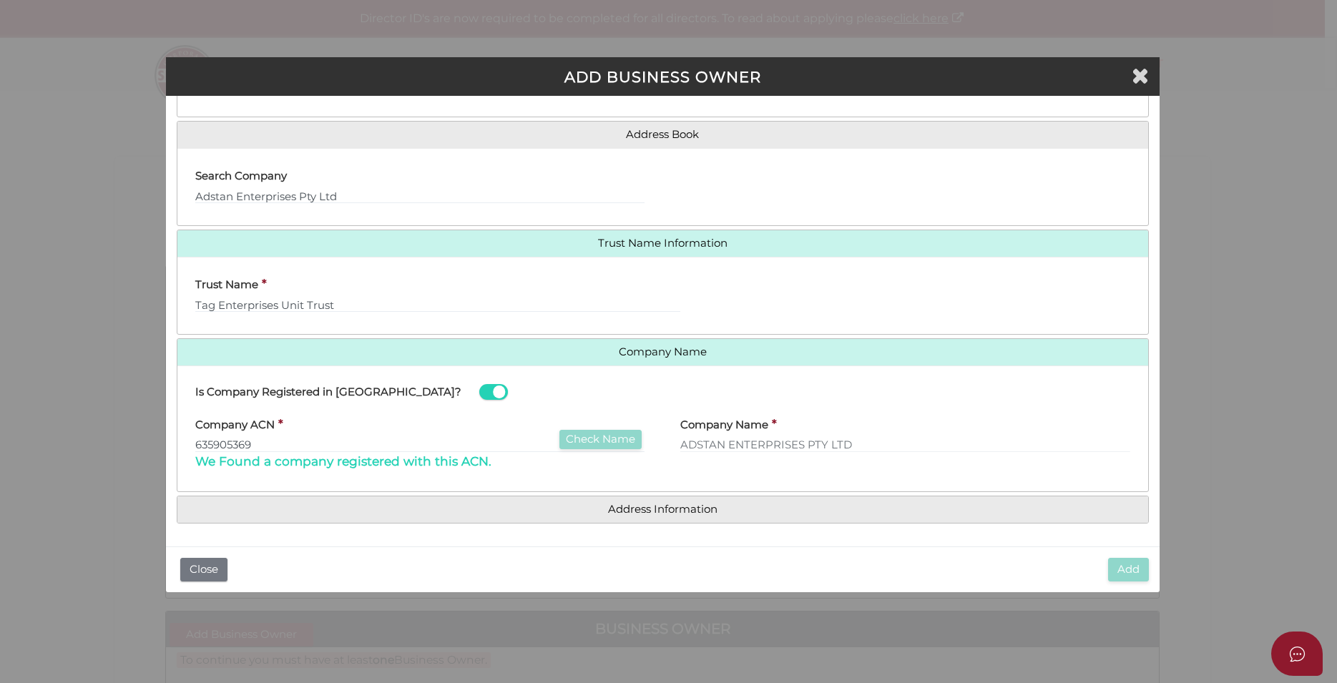
click at [504, 404] on div "Is Company Registered in Australia?" at bounding box center [662, 392] width 971 height 31
click at [504, 303] on input "Tag Enterprises Unit Trust" at bounding box center [438, 305] width 486 height 16
click at [481, 400] on div "Is Company Registered in Australia?" at bounding box center [662, 392] width 971 height 31
click at [481, 424] on div "Company ACN * 635905369 Check Name We Found a company registered with this ACN." at bounding box center [420, 439] width 450 height 62
click at [386, 439] on input "635905369" at bounding box center [420, 445] width 450 height 16
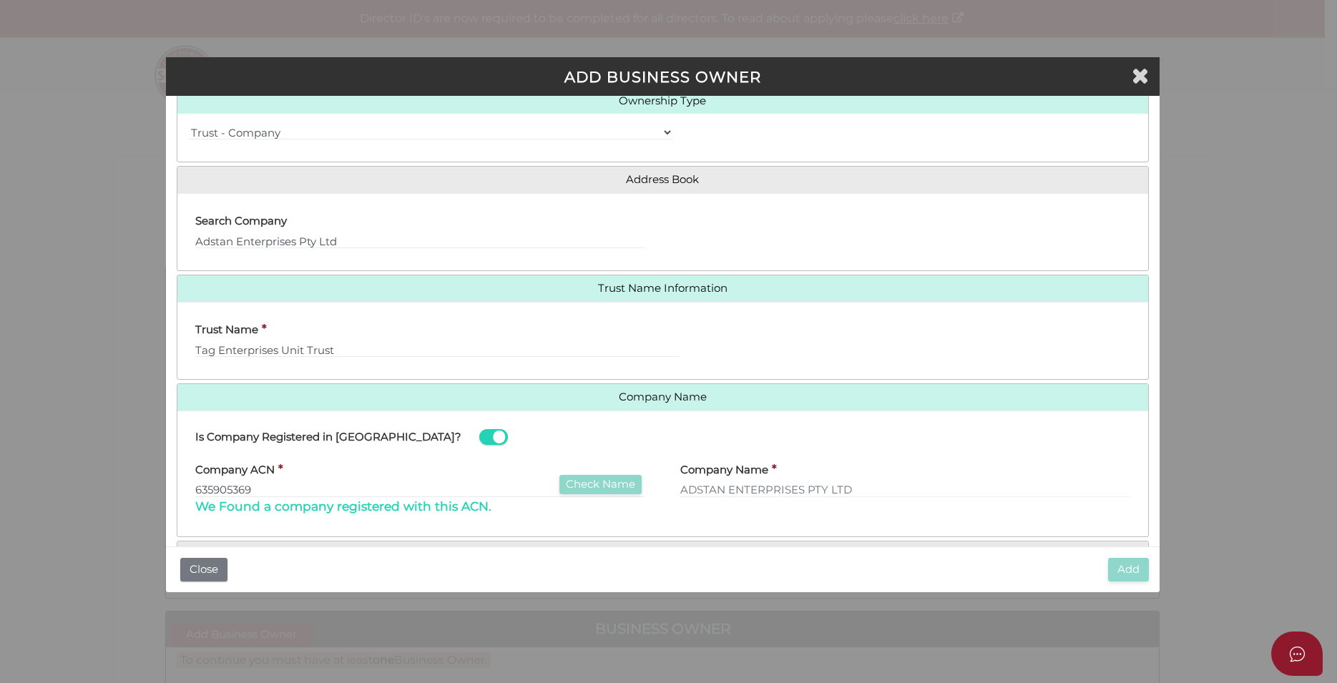
scroll to position [0, 0]
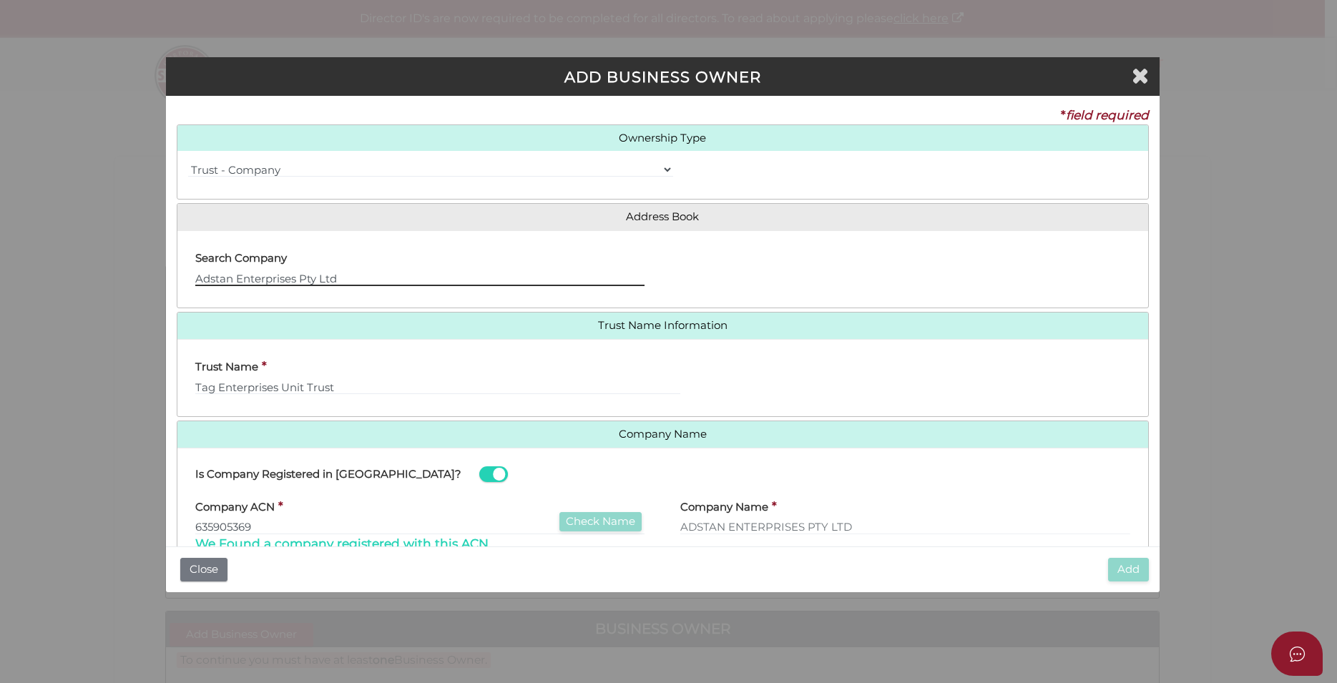
click at [346, 278] on input "Adstan Enterprises Pty Ltd" at bounding box center [420, 278] width 450 height 16
type input "A"
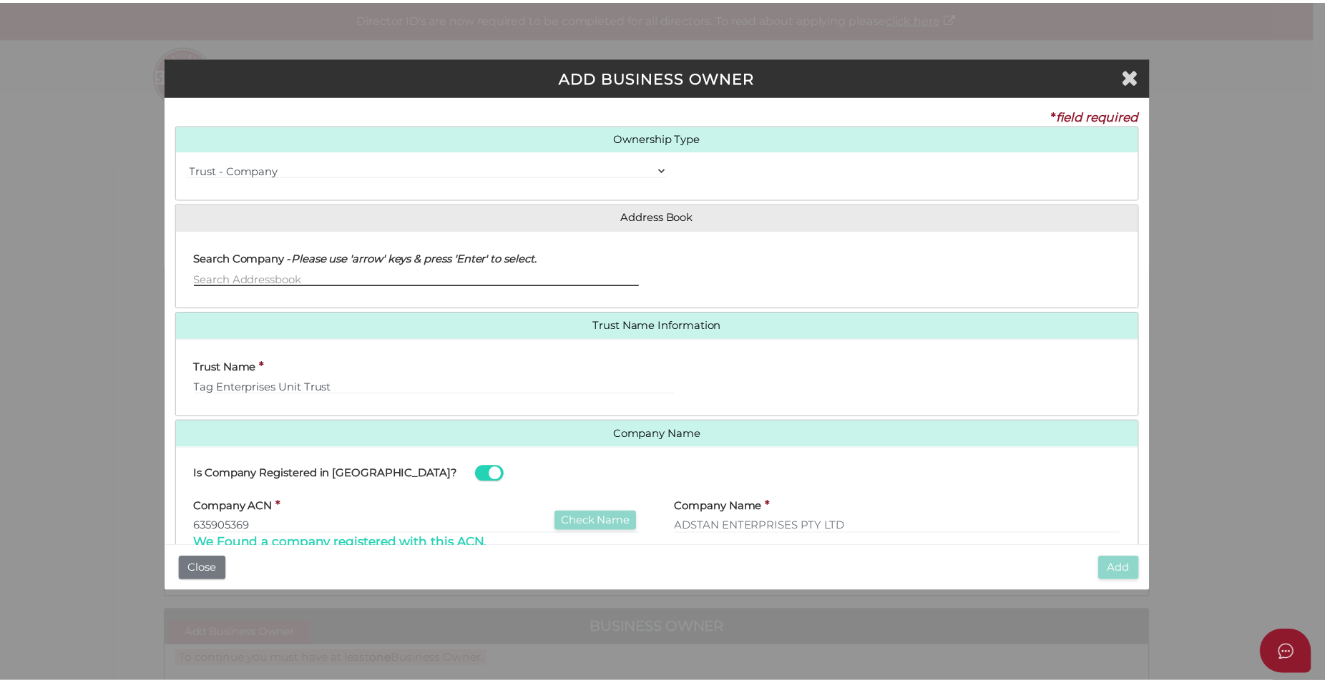
scroll to position [82, 0]
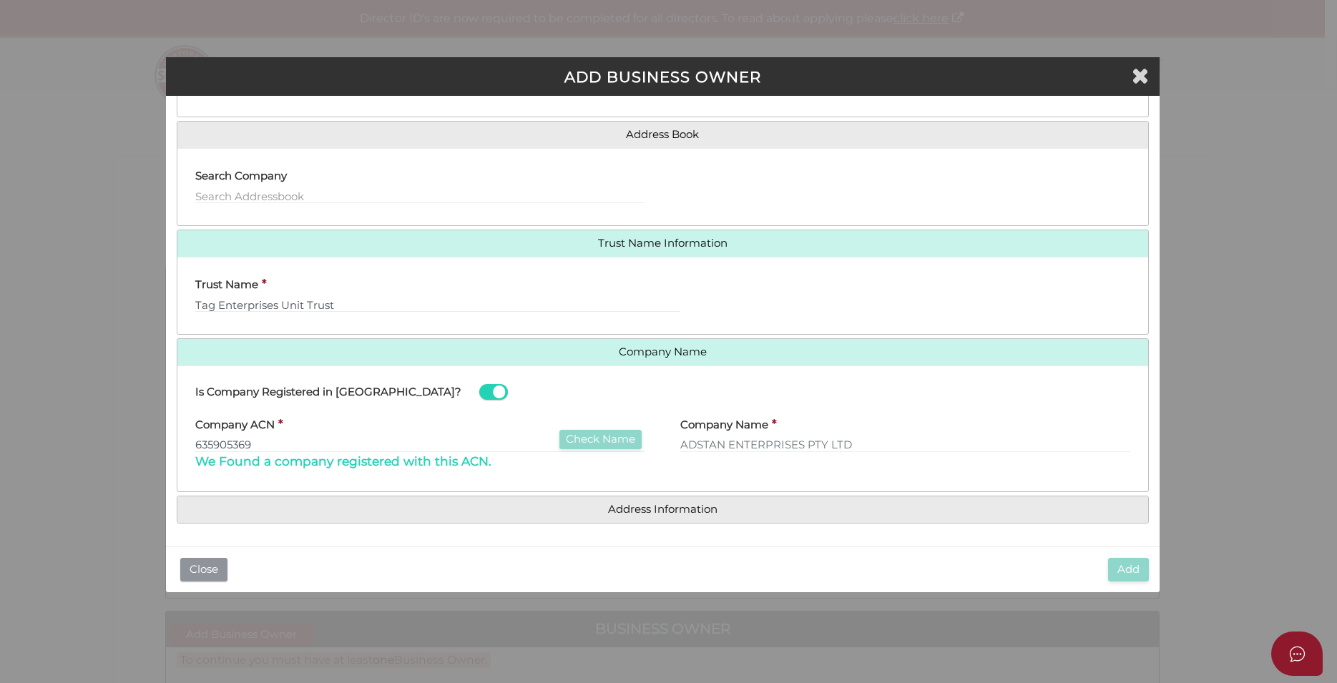
click at [206, 573] on button "Close" at bounding box center [203, 570] width 47 height 24
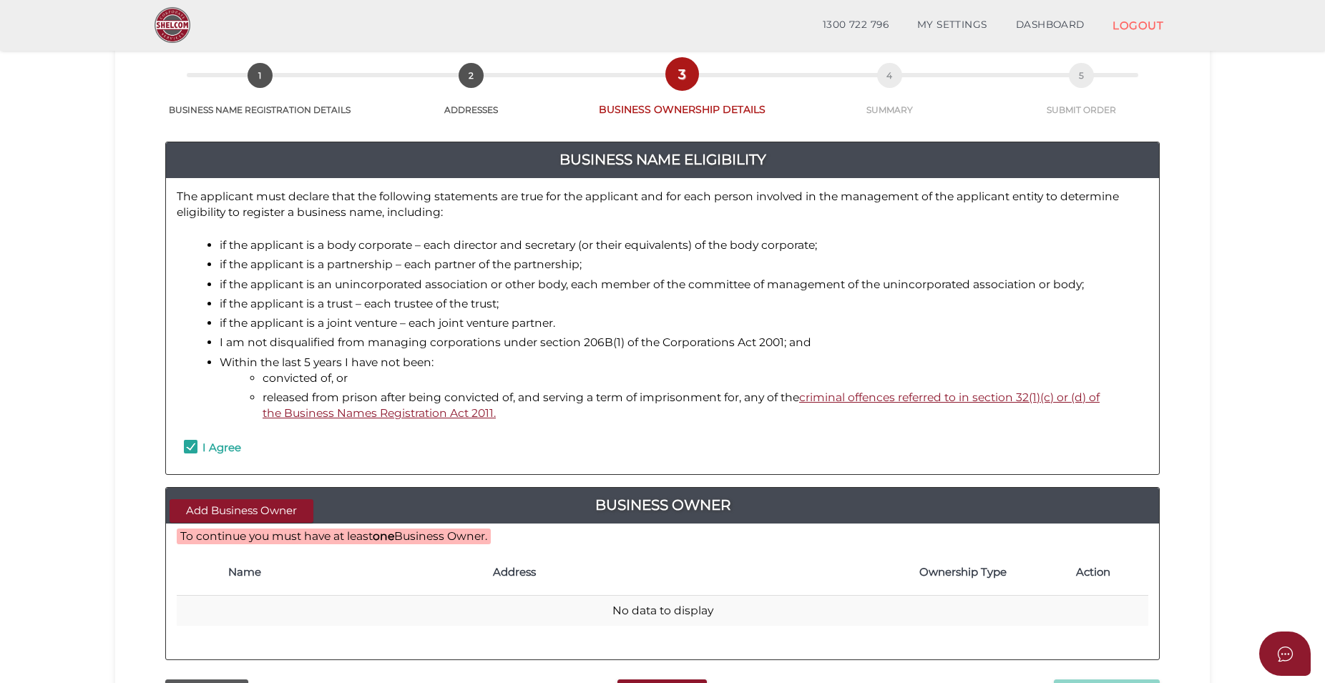
scroll to position [219, 0]
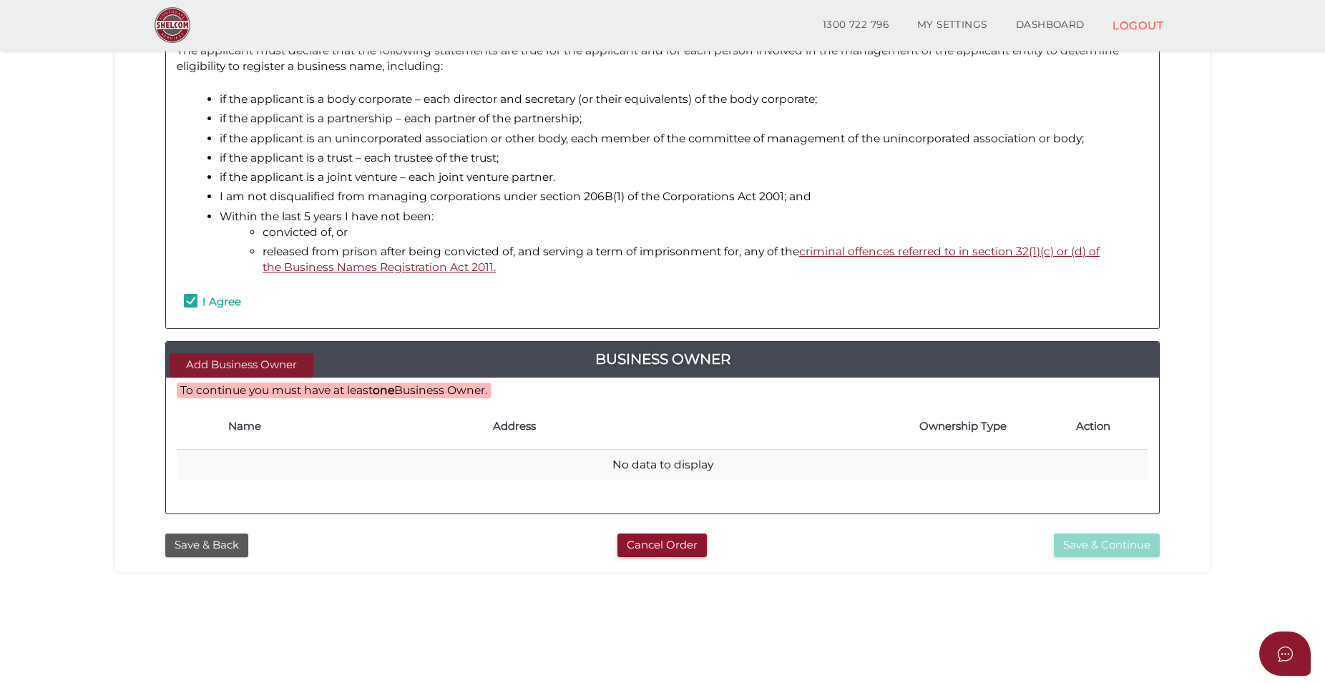
click at [243, 356] on button "Add Business Owner" at bounding box center [242, 365] width 144 height 24
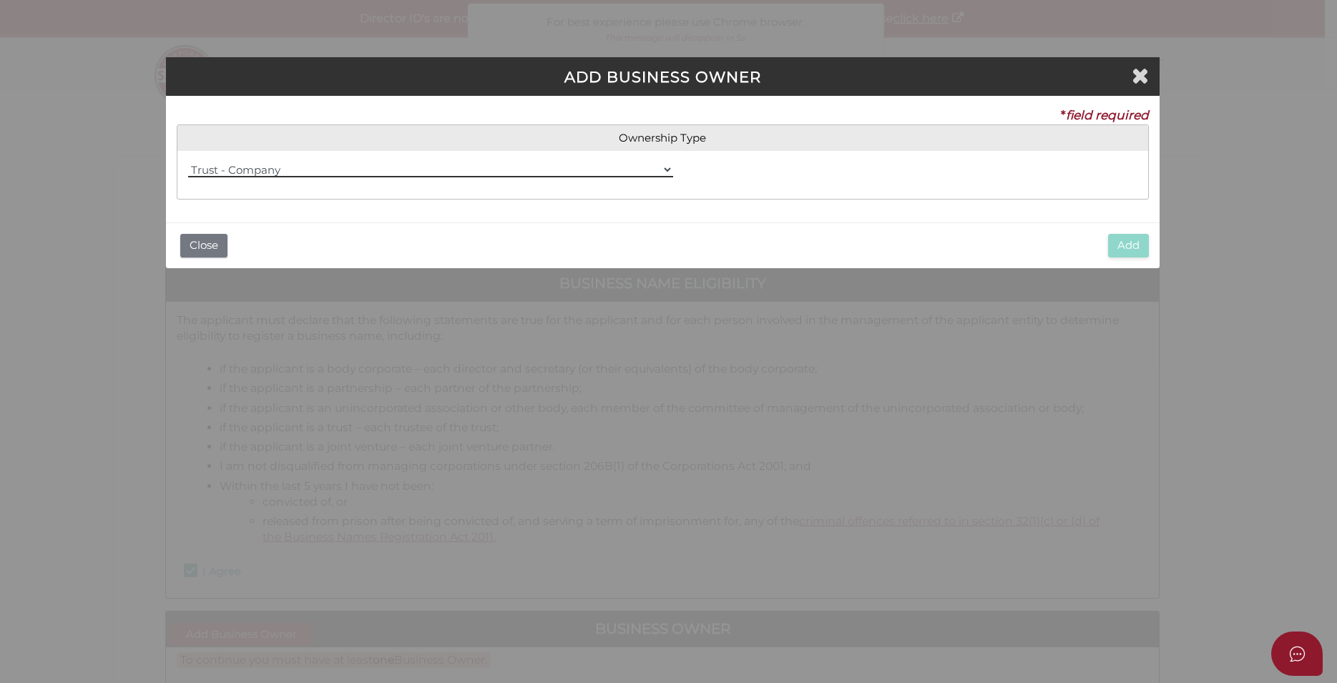
click at [188, 162] on select "=== Please Select (Ownership Type) === Individual Company Trust - Individual Tr…" at bounding box center [431, 170] width 486 height 16
click option "Trust - Company" at bounding box center [0, 0] width 0 height 0
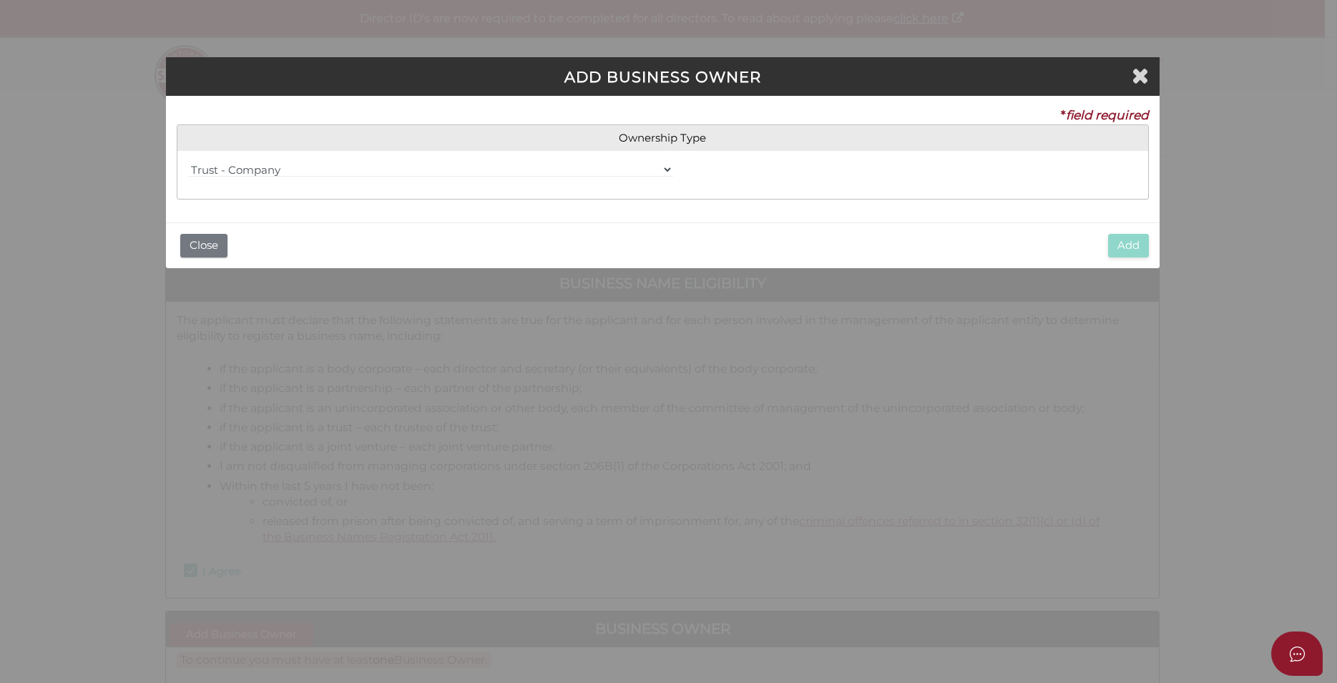
click at [662, 182] on div "=== Please Select (Ownership Type) === Individual Company Trust - Individual Tr…" at bounding box center [662, 175] width 971 height 26
click at [188, 162] on select "=== Please Select (Ownership Type) === Individual Company Trust - Individual Tr…" at bounding box center [431, 170] width 486 height 16
click option "Trust - Company" at bounding box center [0, 0] width 0 height 0
click at [729, 177] on div "=== Please Select (Ownership Type) === Individual Company Trust - Individual Tr…" at bounding box center [662, 175] width 971 height 26
click at [737, 198] on div "=== Please Select (Ownership Type) === Individual Company Trust - Individual Tr…" at bounding box center [662, 175] width 971 height 48
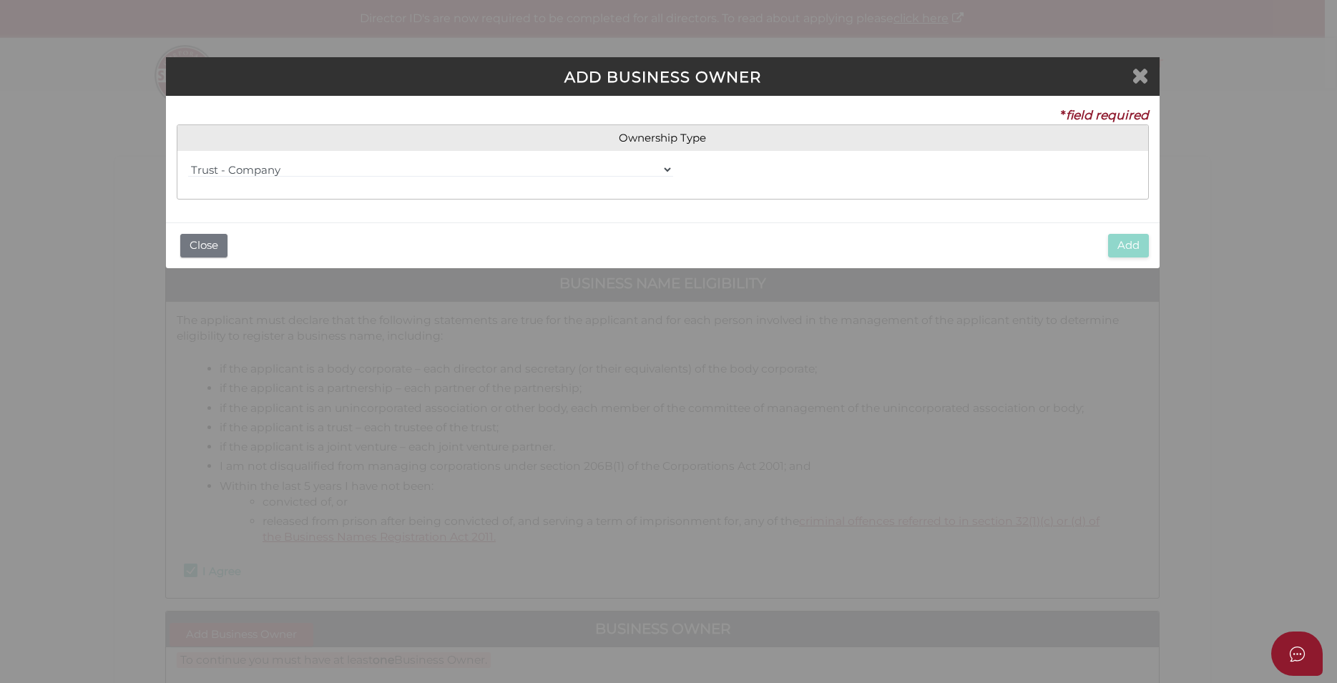
click at [1138, 79] on icon "Close" at bounding box center [1140, 74] width 17 height 21
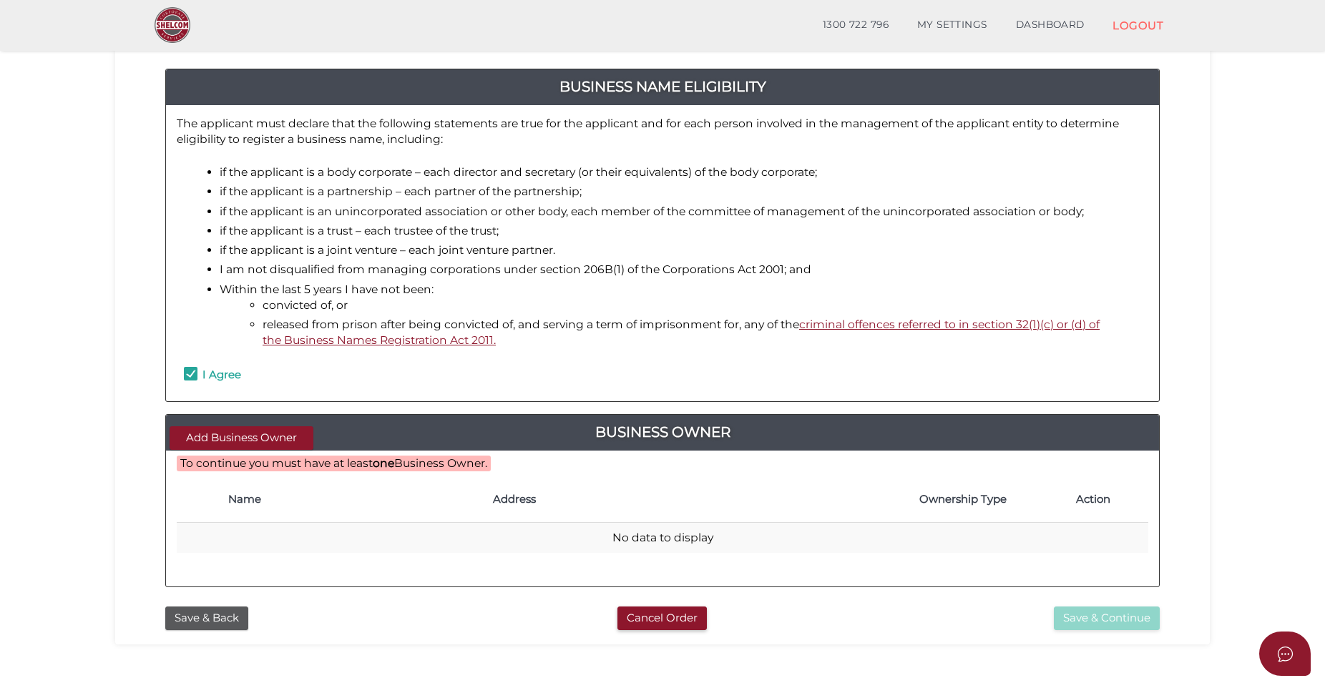
scroll to position [219, 0]
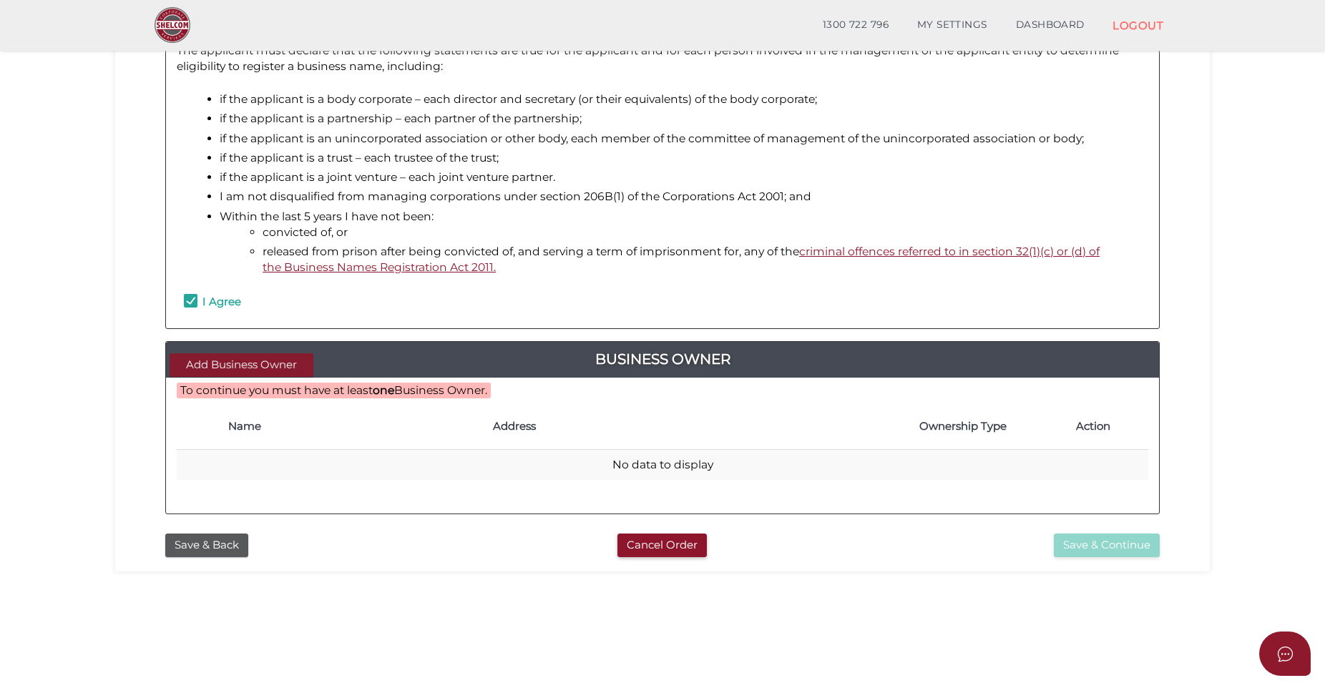
click at [258, 361] on button "Add Business Owner" at bounding box center [242, 365] width 144 height 24
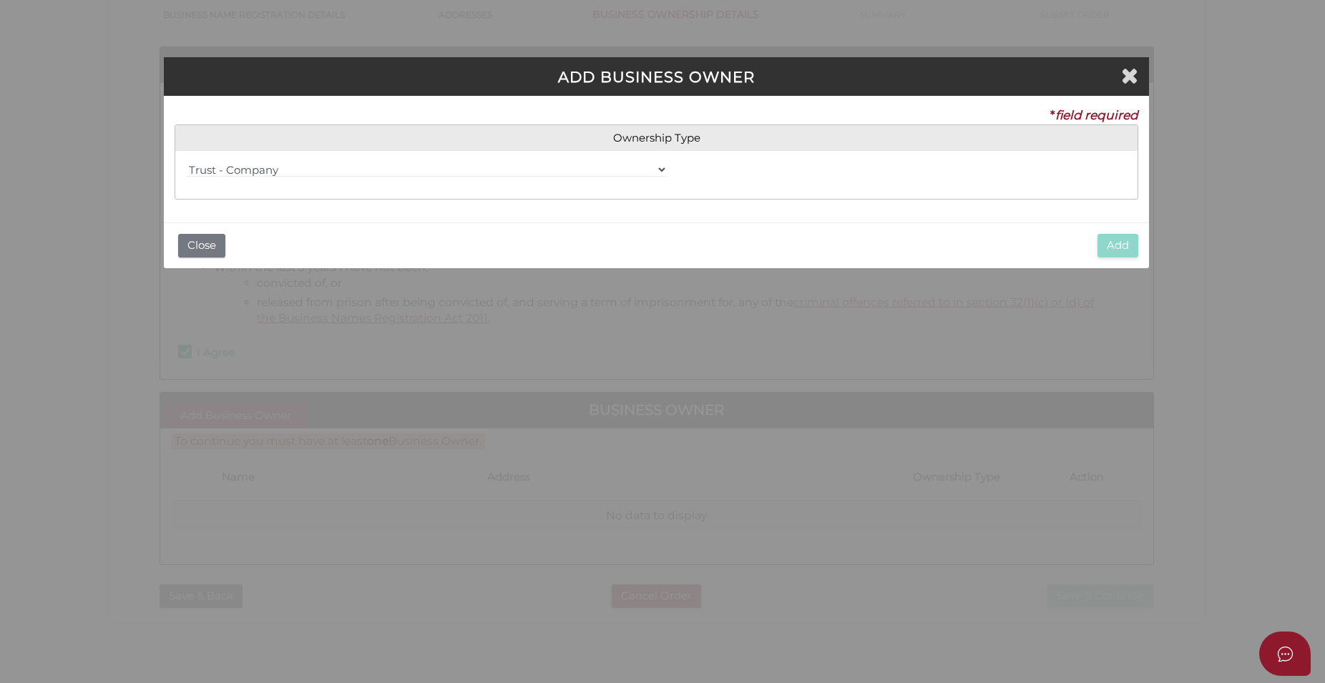
scroll to position [0, 0]
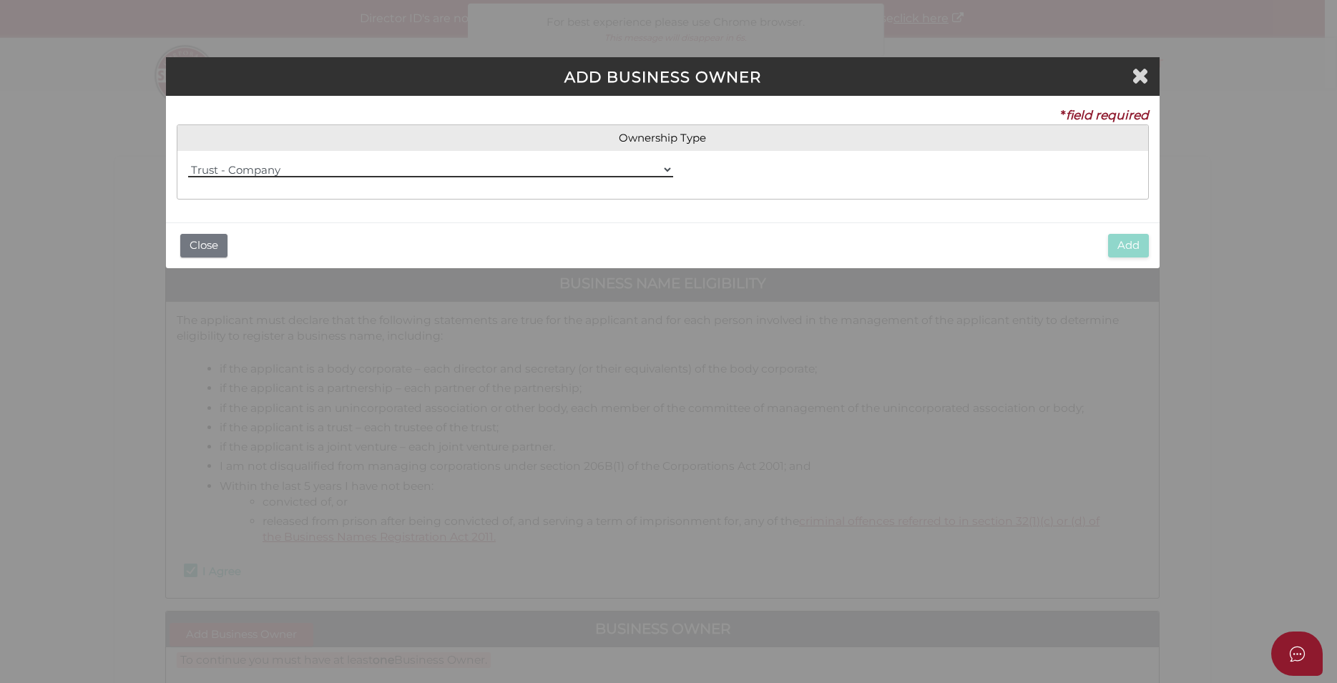
click at [188, 162] on select "=== Please Select (Ownership Type) === Individual Company Trust - Individual Tr…" at bounding box center [431, 170] width 486 height 16
click option "Trust - Company" at bounding box center [0, 0] width 0 height 0
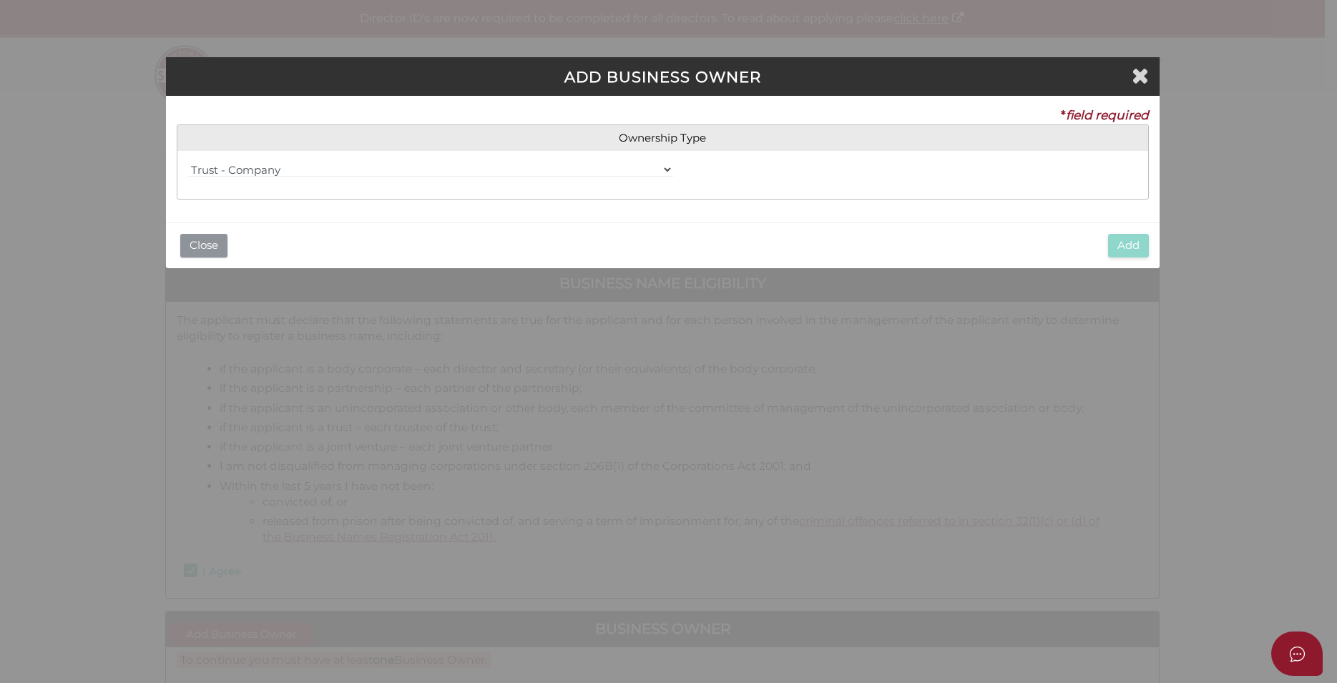
click at [203, 242] on button "Close" at bounding box center [203, 246] width 47 height 24
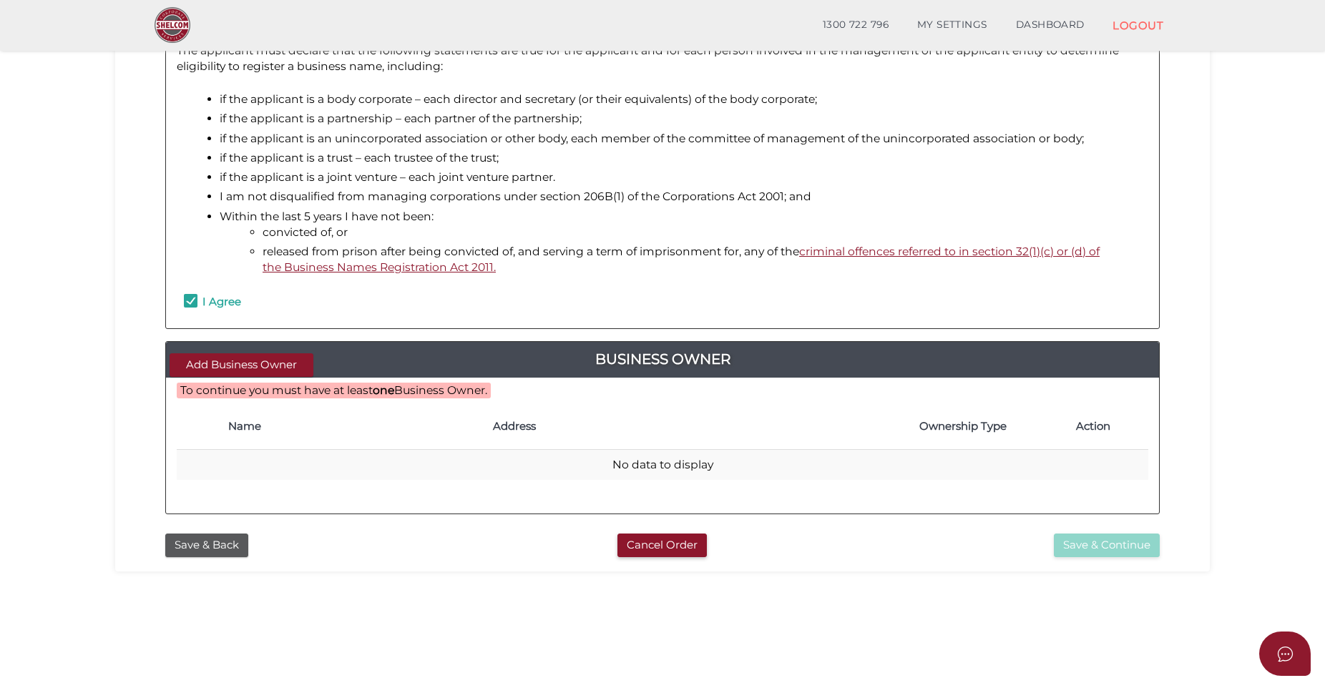
scroll to position [292, 0]
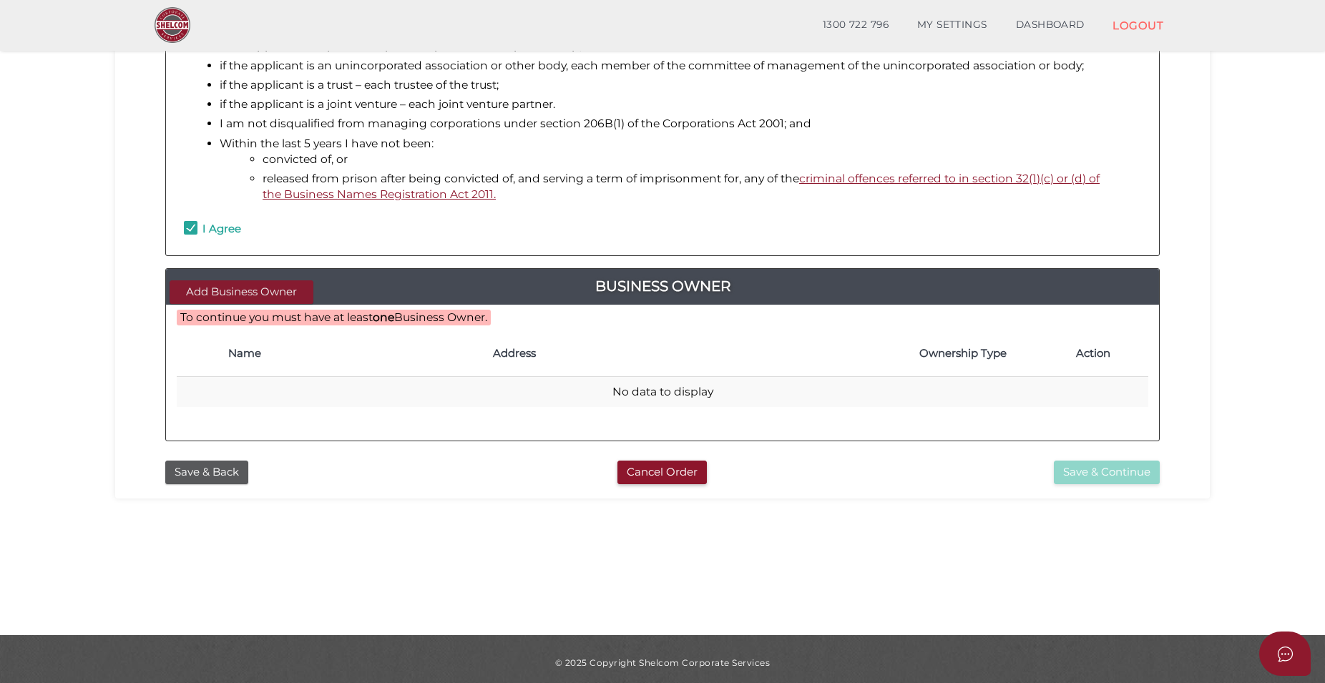
click at [231, 288] on button "Add Business Owner" at bounding box center [242, 292] width 144 height 24
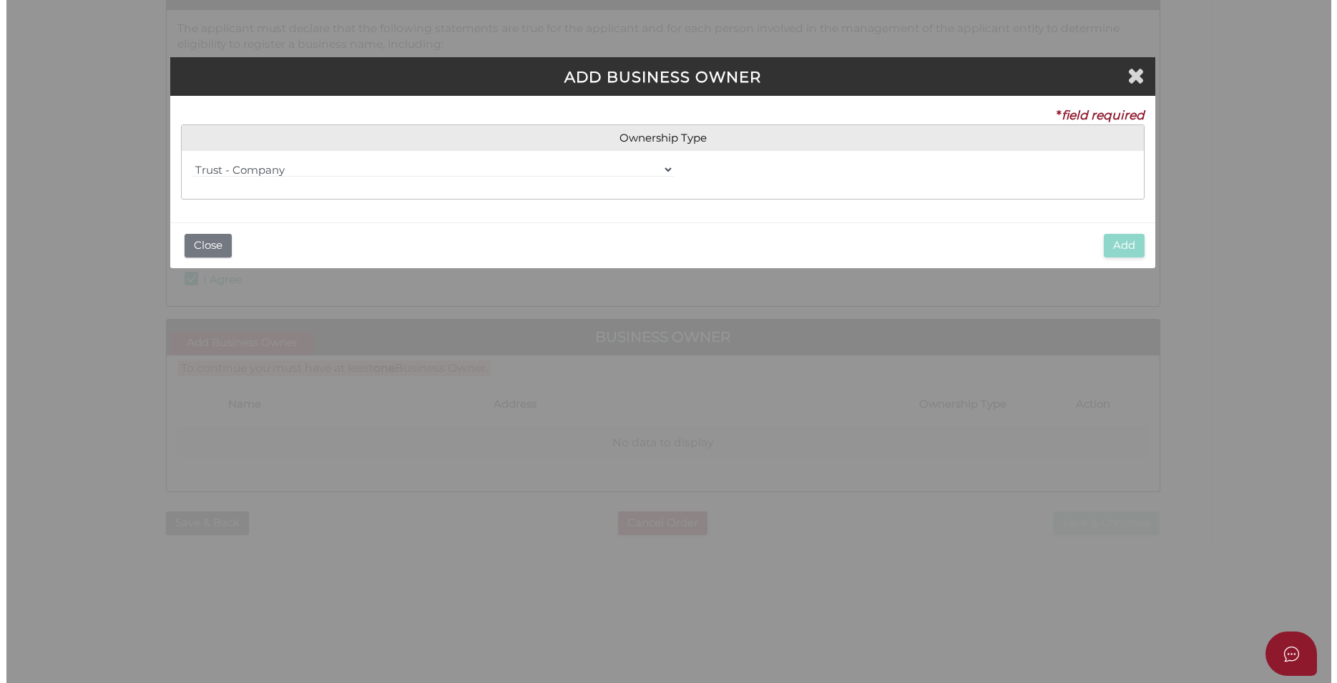
scroll to position [0, 0]
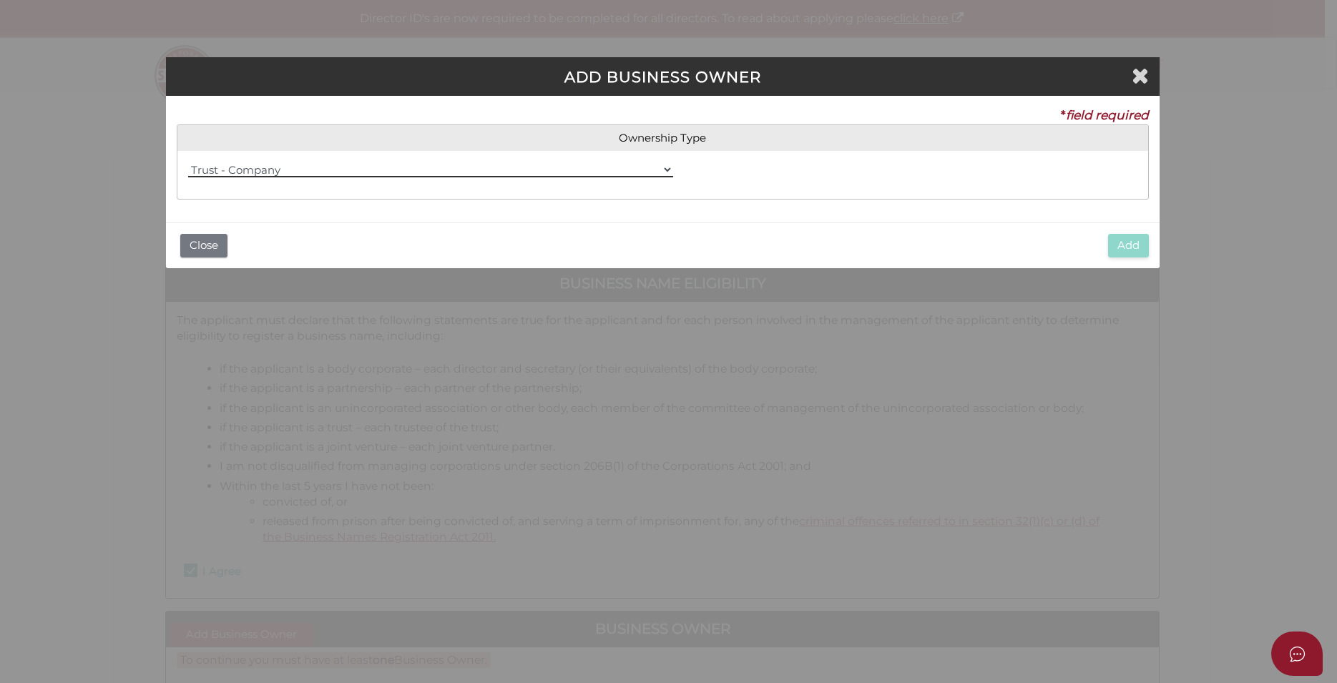
click option "Trust - Company" at bounding box center [0, 0] width 0 height 0
click at [188, 162] on select "=== Please Select (Ownership Type) === Individual Company Trust - Individual Tr…" at bounding box center [431, 170] width 486 height 16
click option "Trust - Company" at bounding box center [0, 0] width 0 height 0
click at [188, 162] on select "=== Please Select (Ownership Type) === Individual Company Trust - Individual Tr…" at bounding box center [431, 170] width 486 height 16
click option "Partnership" at bounding box center [0, 0] width 0 height 0
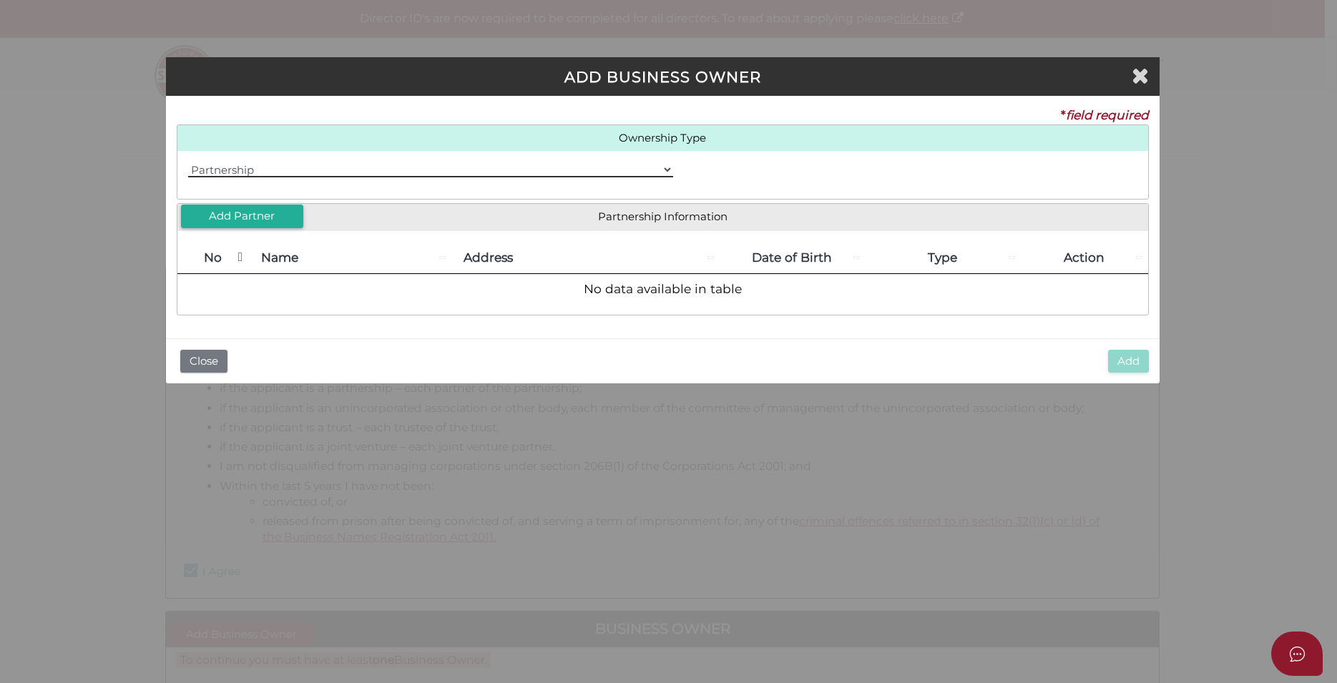
click at [188, 162] on select "=== Please Select (Ownership Type) === Individual Company Trust - Individual Tr…" at bounding box center [431, 170] width 486 height 16
select select "Trust - Company"
click option "Trust - Company" at bounding box center [0, 0] width 0 height 0
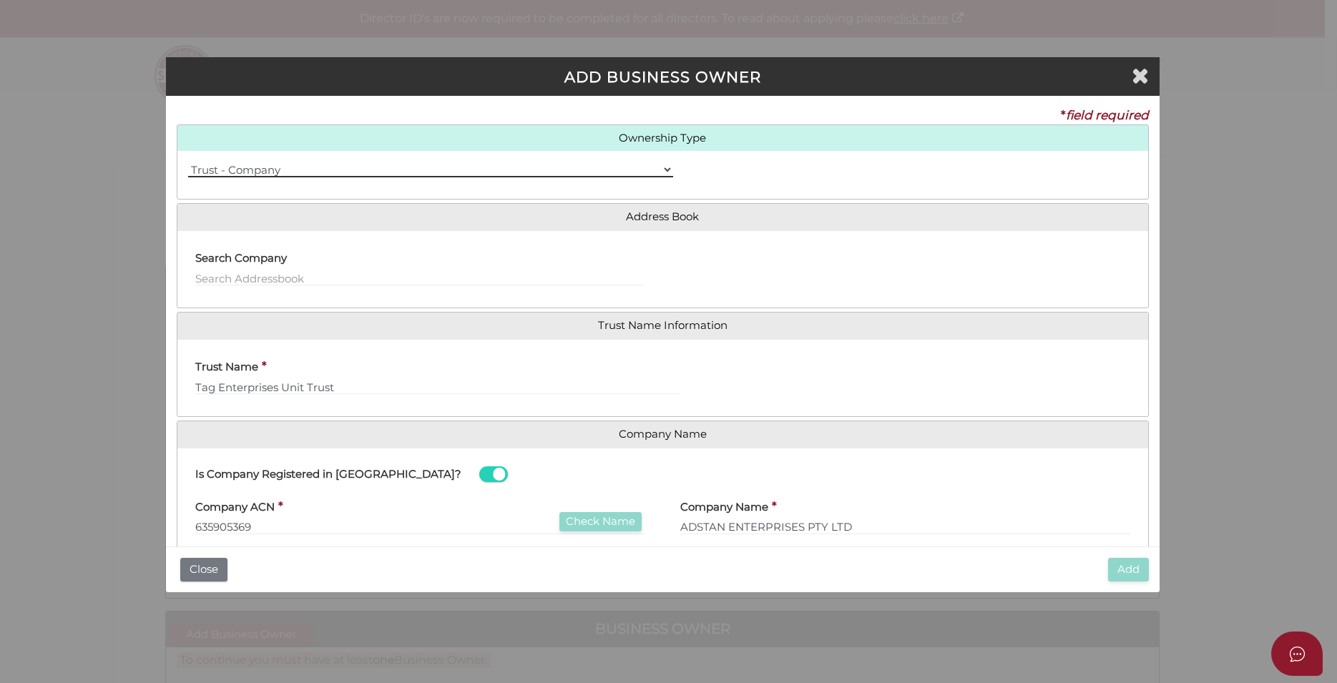
scroll to position [64, 0]
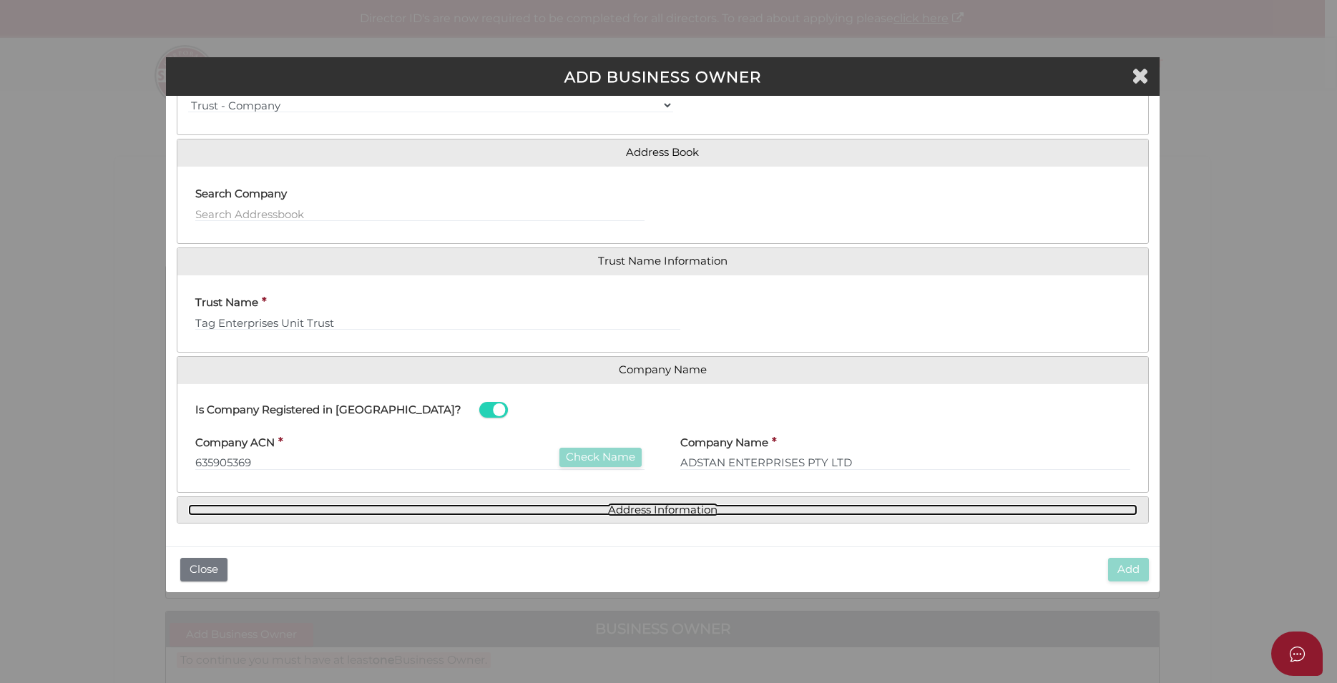
click at [659, 508] on link "Address Information" at bounding box center [662, 510] width 949 height 12
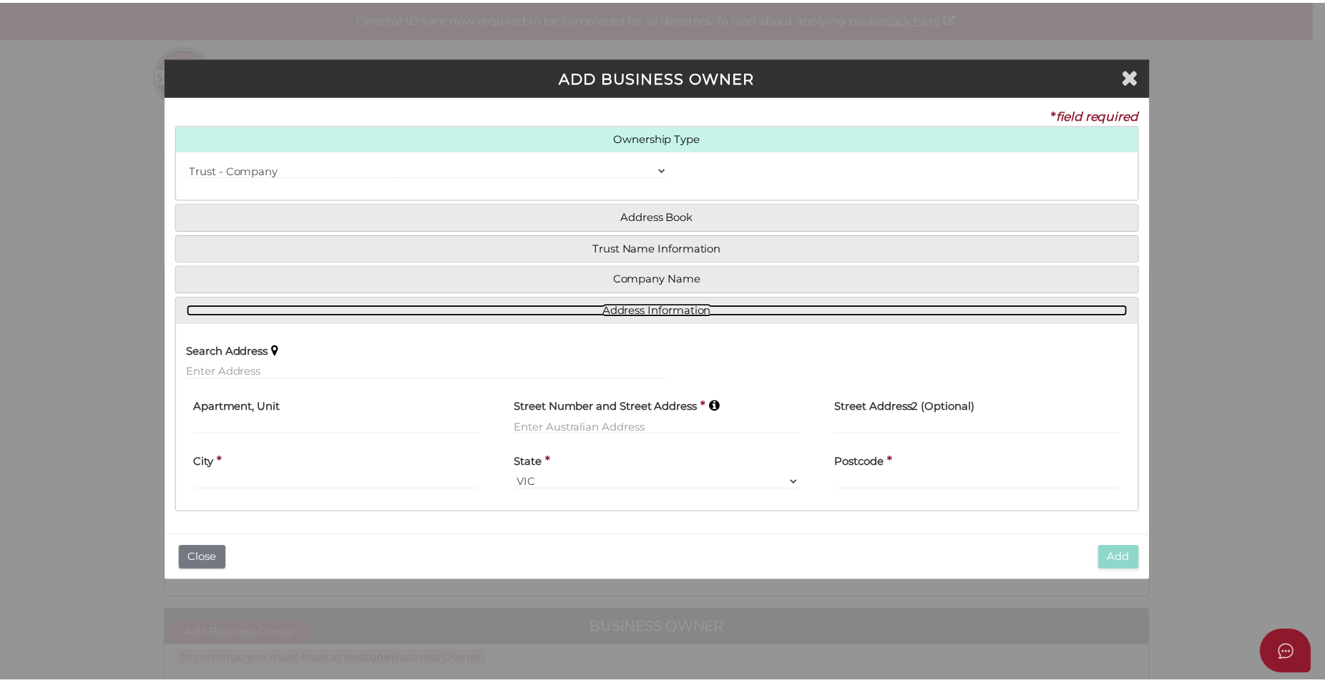
scroll to position [0, 0]
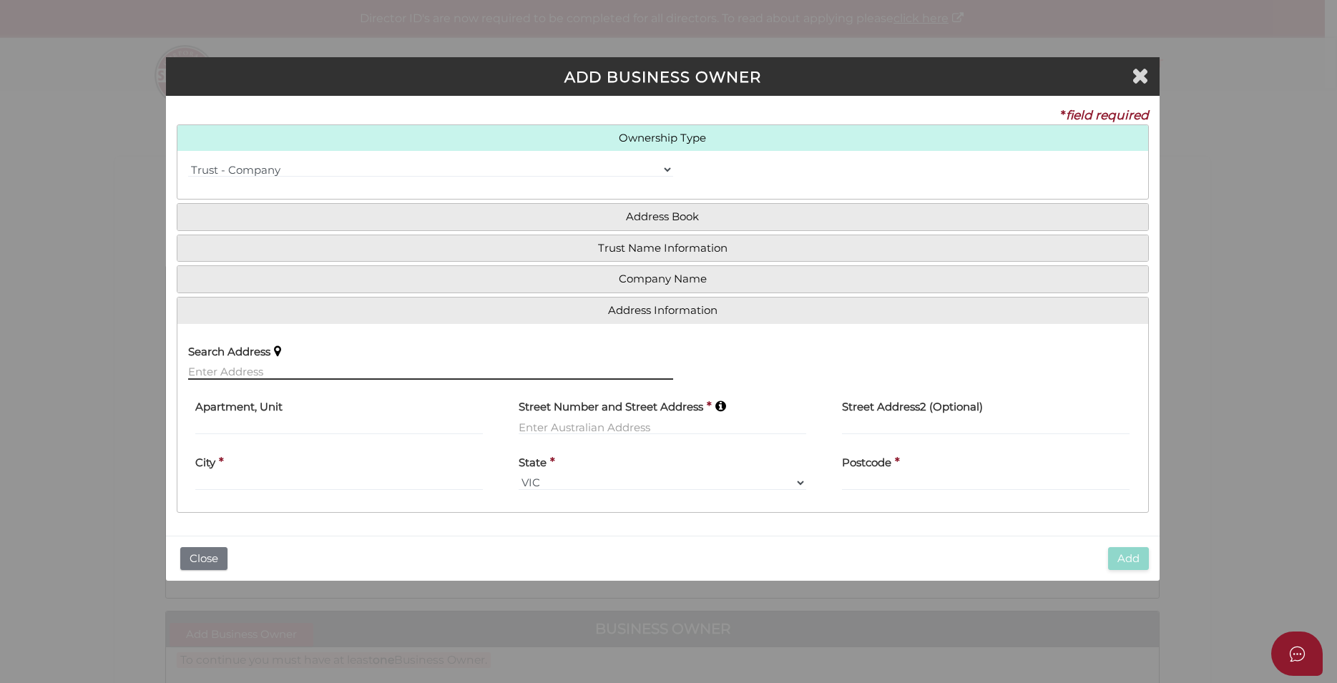
click at [202, 370] on input "text" at bounding box center [431, 372] width 486 height 16
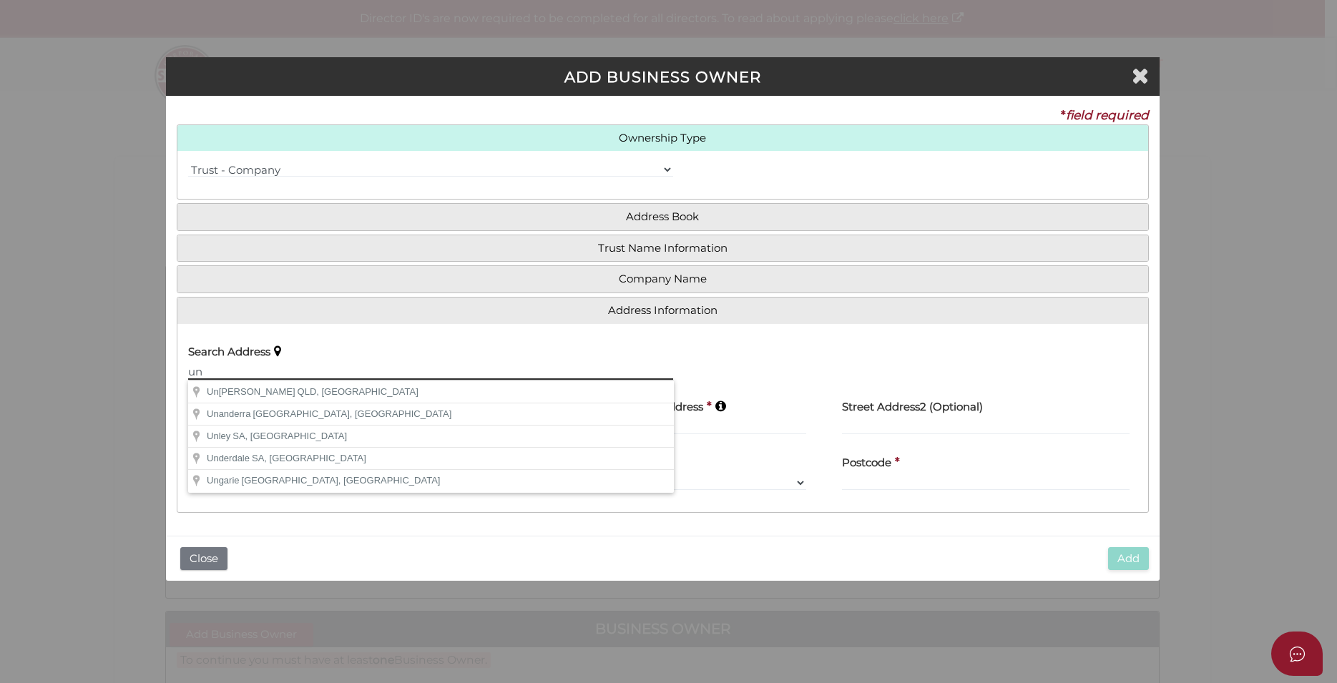
type input "u"
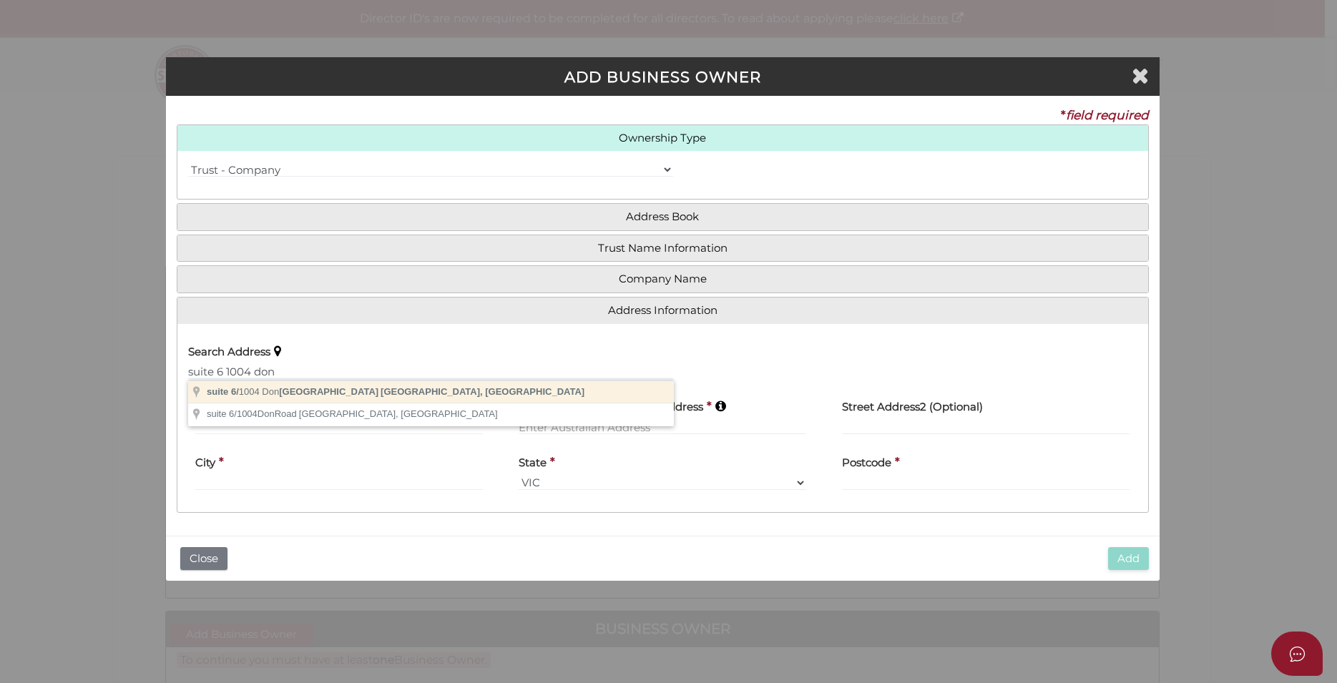
type input "suite 6/1004 Doncaster Road, Doncaster East VIC, Australia"
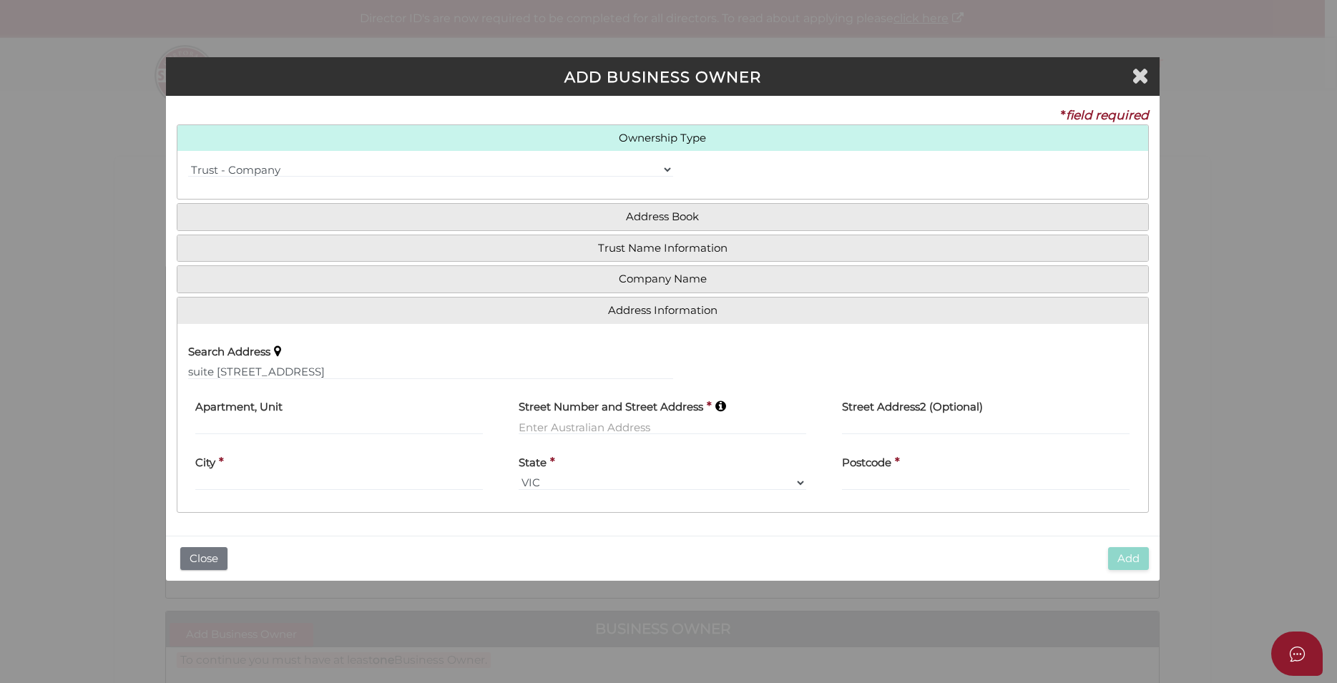
type input "suite 6"
type input "1004 Doncaster Road"
type input "[GEOGRAPHIC_DATA]"
select select "VIC"
type input "3109"
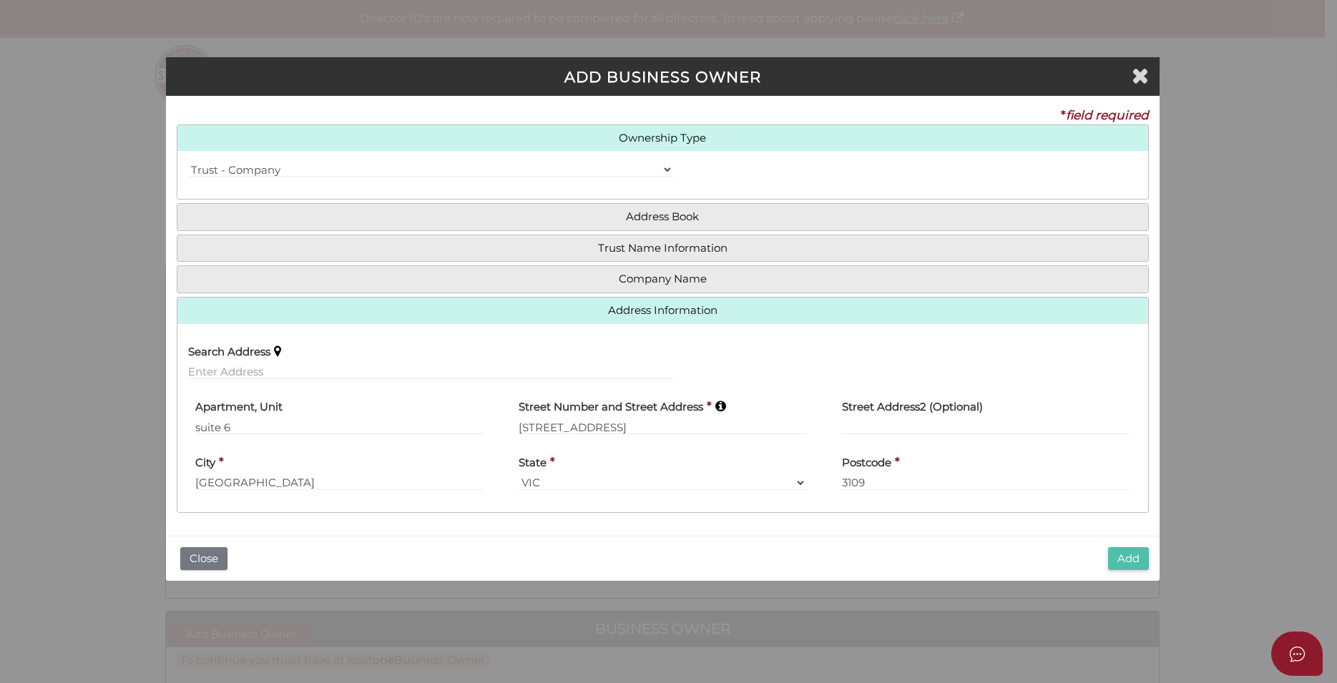
click at [1121, 556] on button "Add" at bounding box center [1128, 559] width 41 height 24
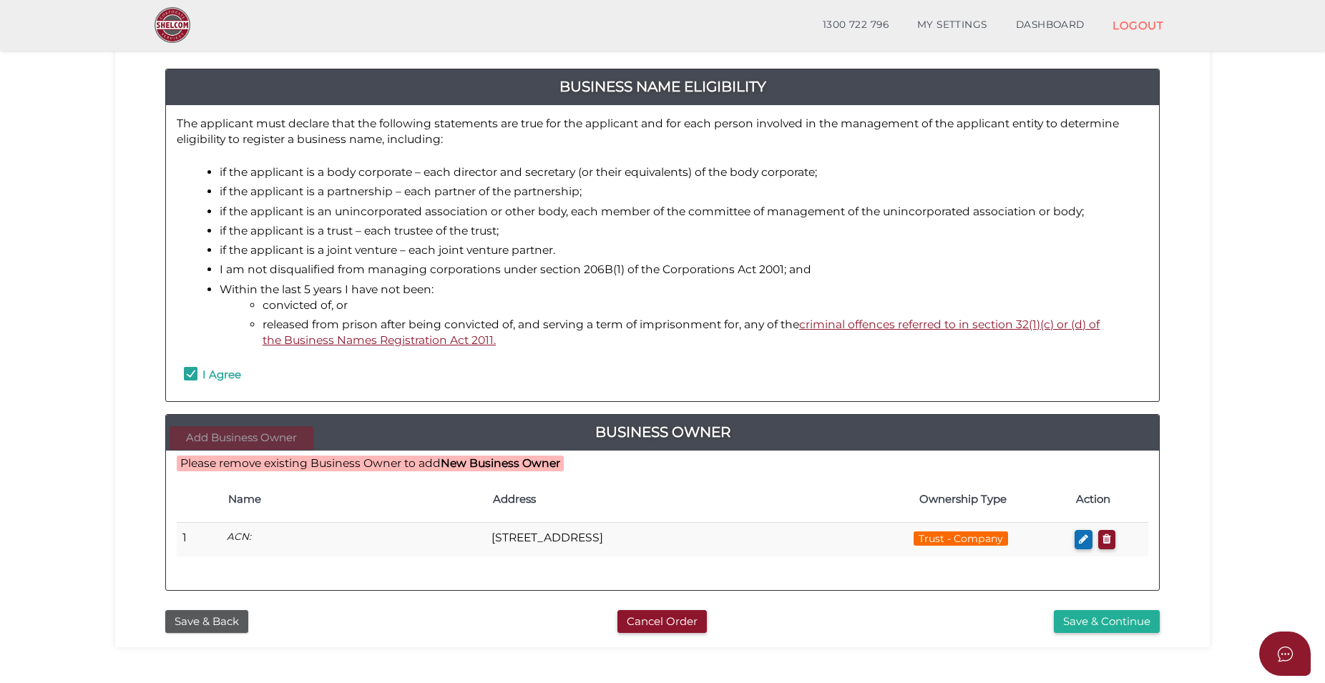
scroll to position [219, 0]
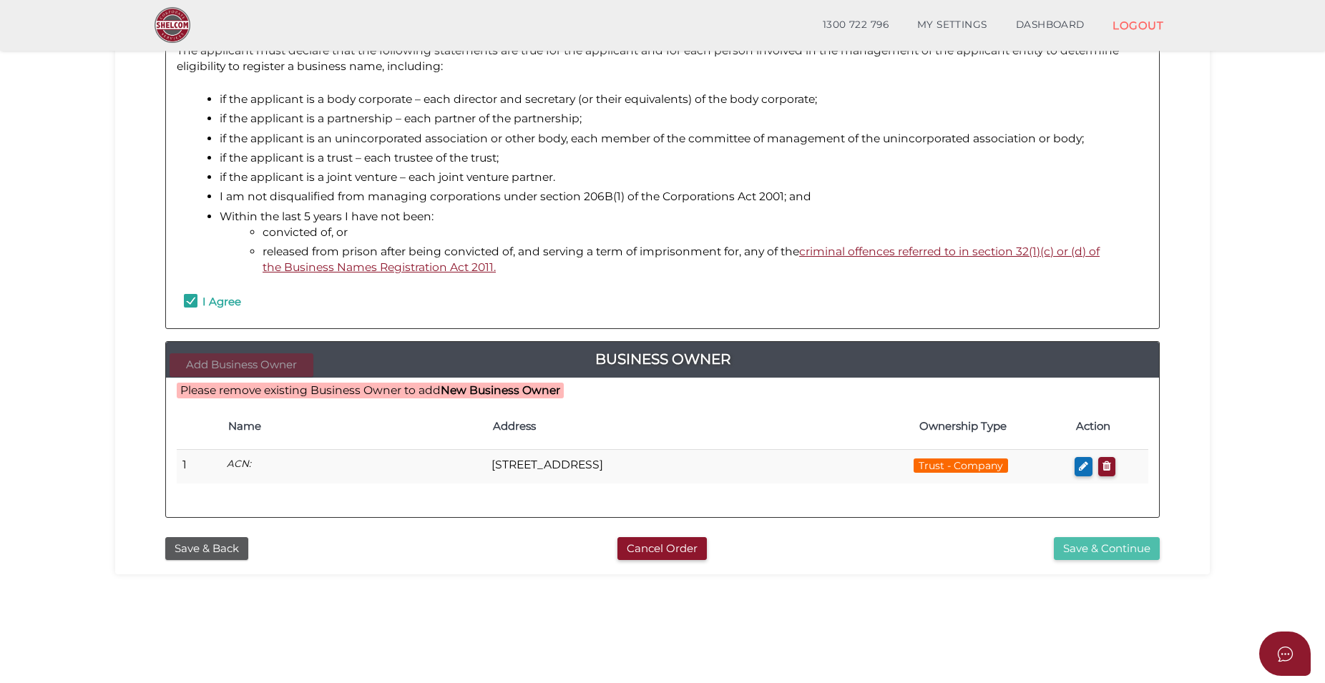
click at [1111, 552] on button "Save & Continue" at bounding box center [1107, 549] width 106 height 24
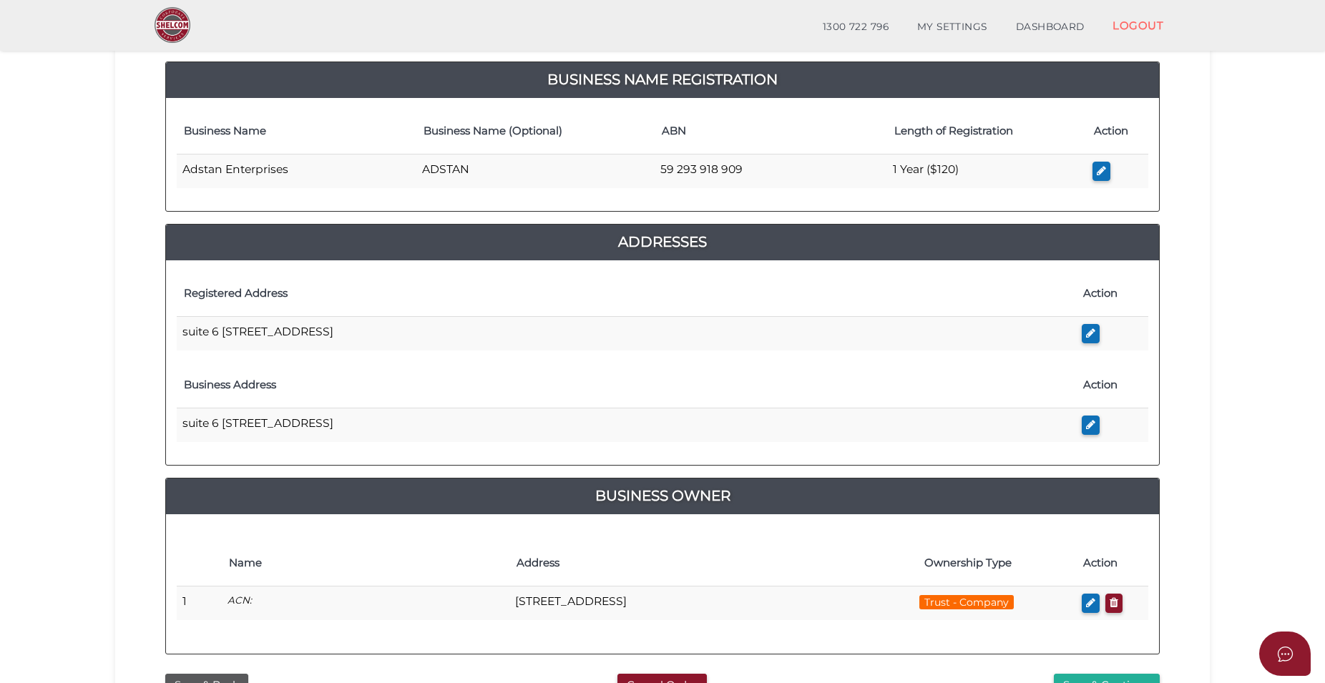
scroll to position [299, 0]
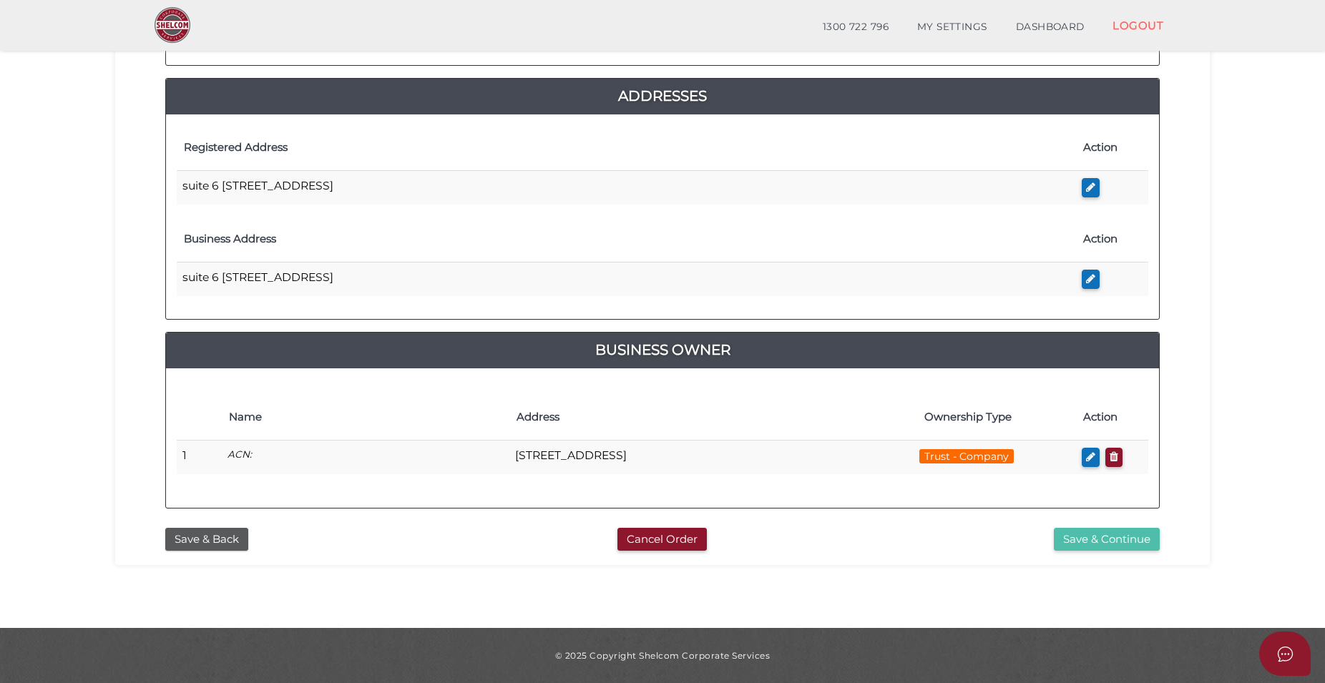
click at [1101, 543] on button "Save & Continue" at bounding box center [1107, 540] width 106 height 24
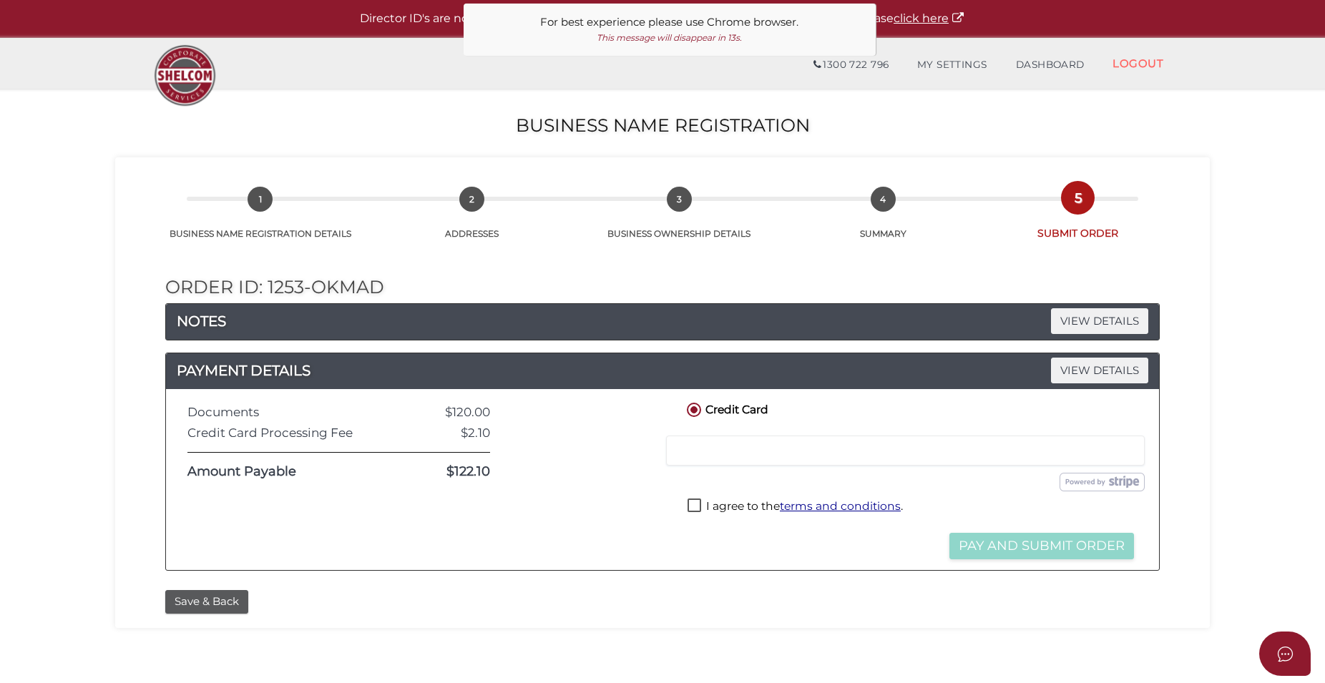
click at [696, 512] on label "I agree to the terms and conditions ." at bounding box center [795, 508] width 215 height 18
checkbox input "true"
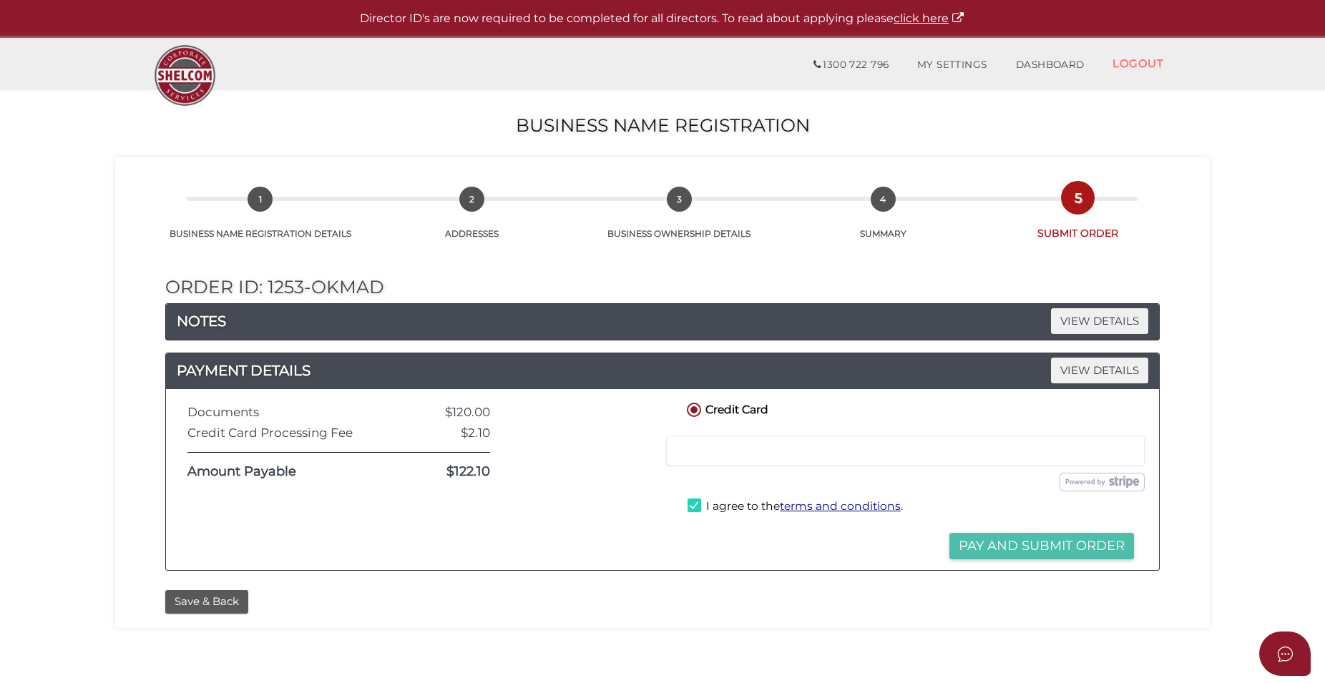
click at [1017, 549] on button "Pay and Submit Order" at bounding box center [1041, 546] width 185 height 26
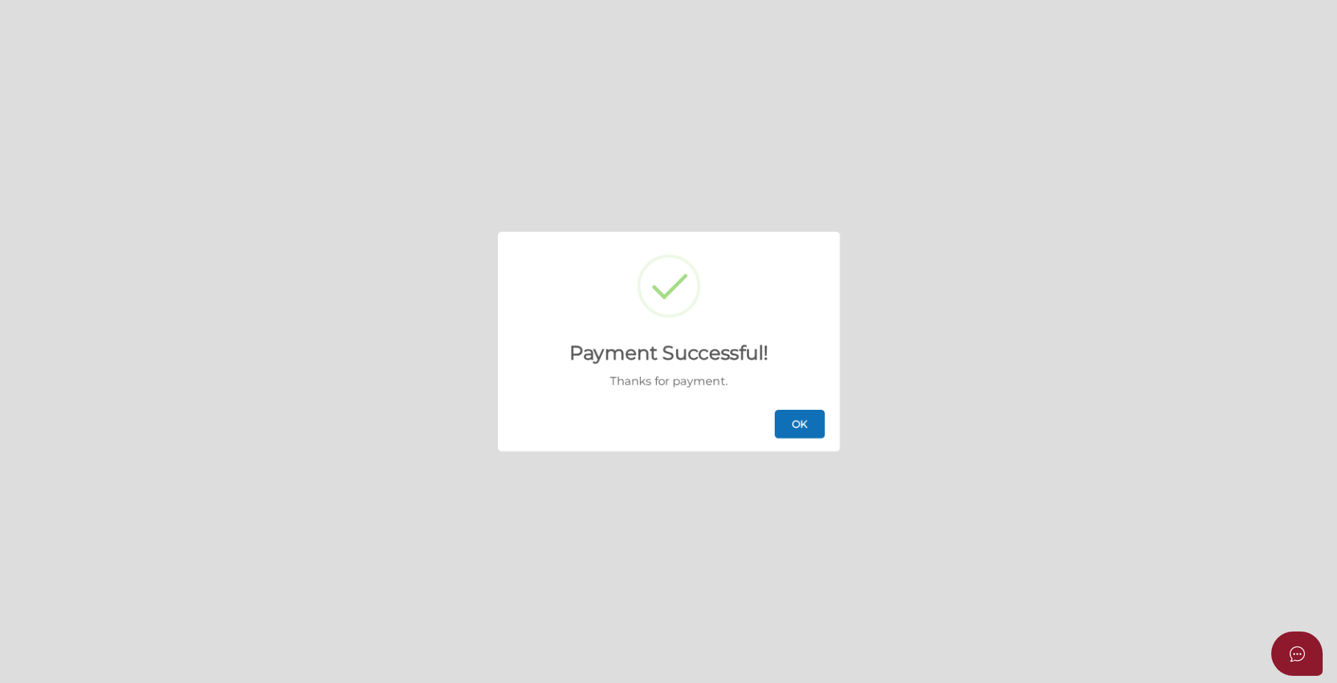
click at [794, 424] on button "OK" at bounding box center [800, 424] width 50 height 29
